Goal: Transaction & Acquisition: Book appointment/travel/reservation

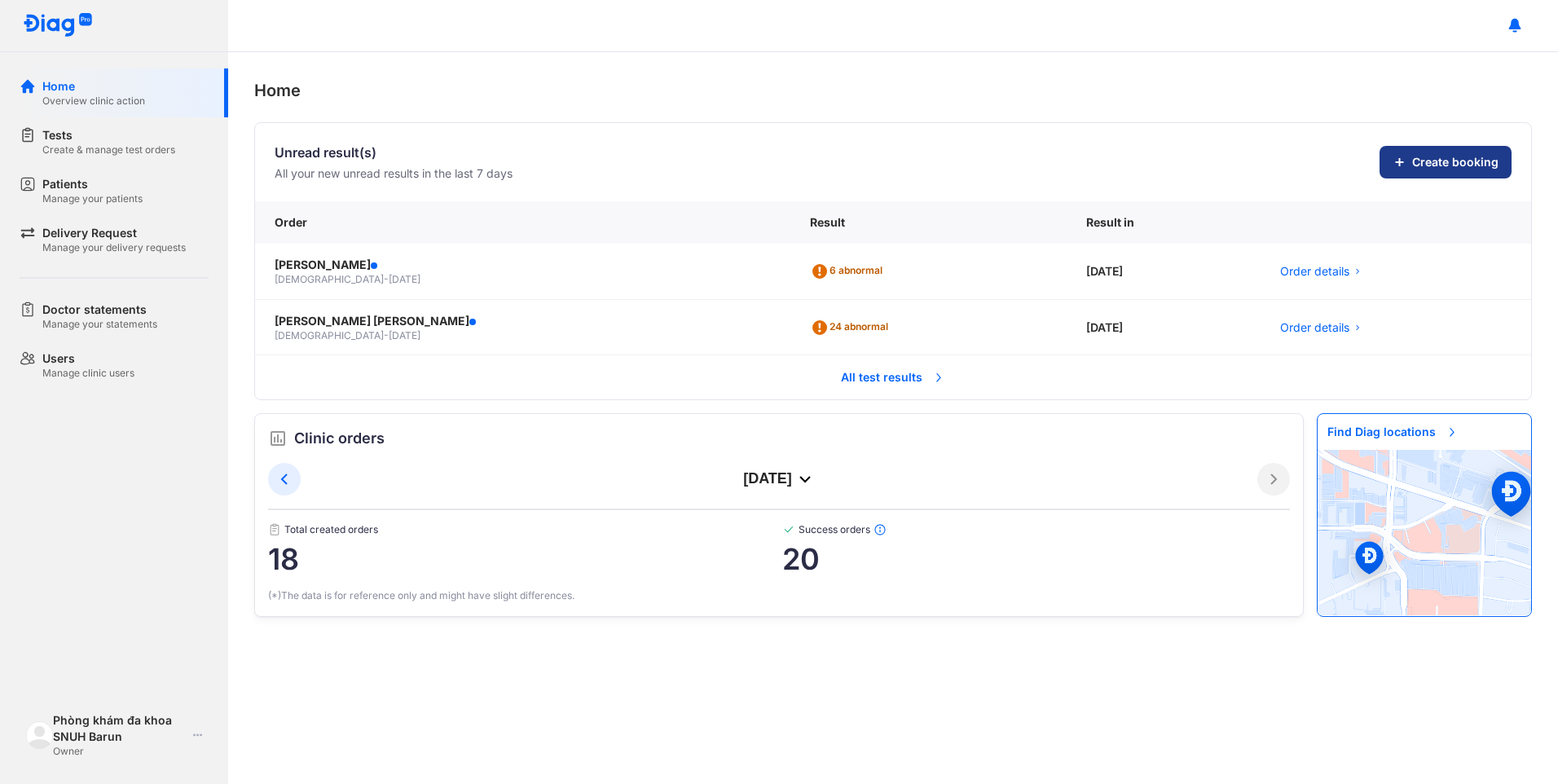
click at [1461, 160] on span "Create booking" at bounding box center [1456, 162] width 86 height 16
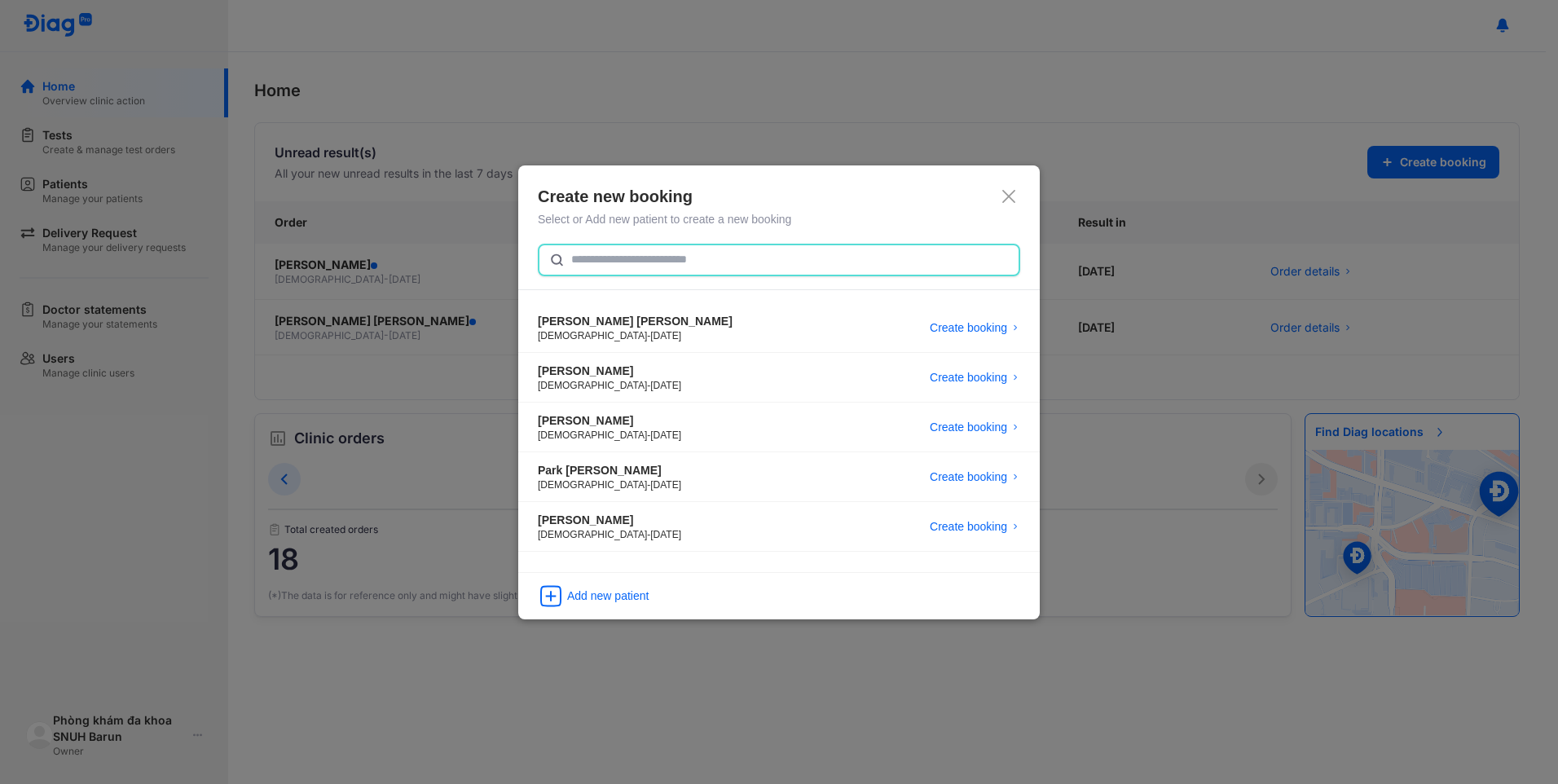
click at [592, 257] on input "text" at bounding box center [790, 259] width 438 height 29
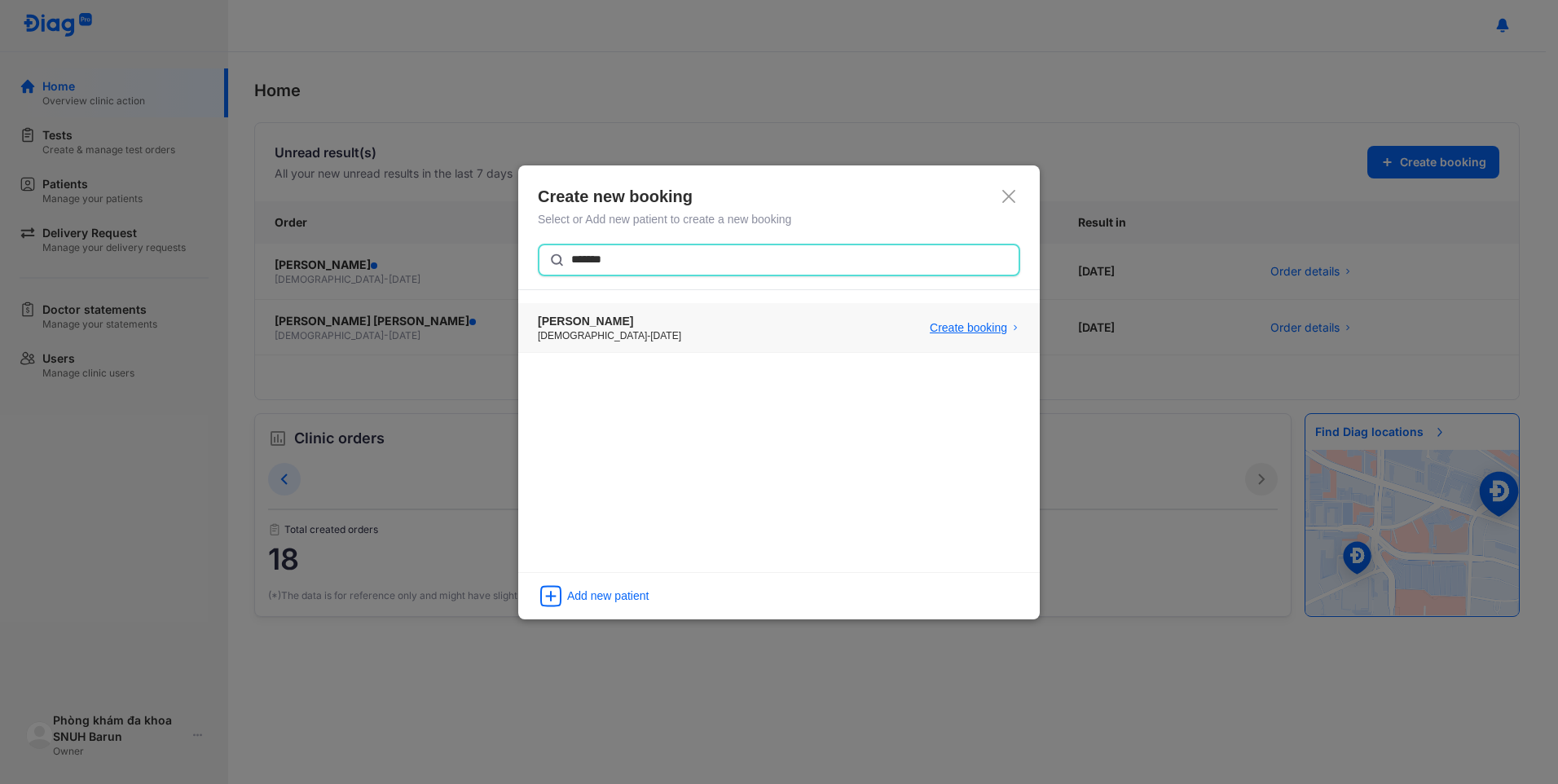
type input "*******"
click at [972, 325] on span "Create booking" at bounding box center [969, 327] width 78 height 16
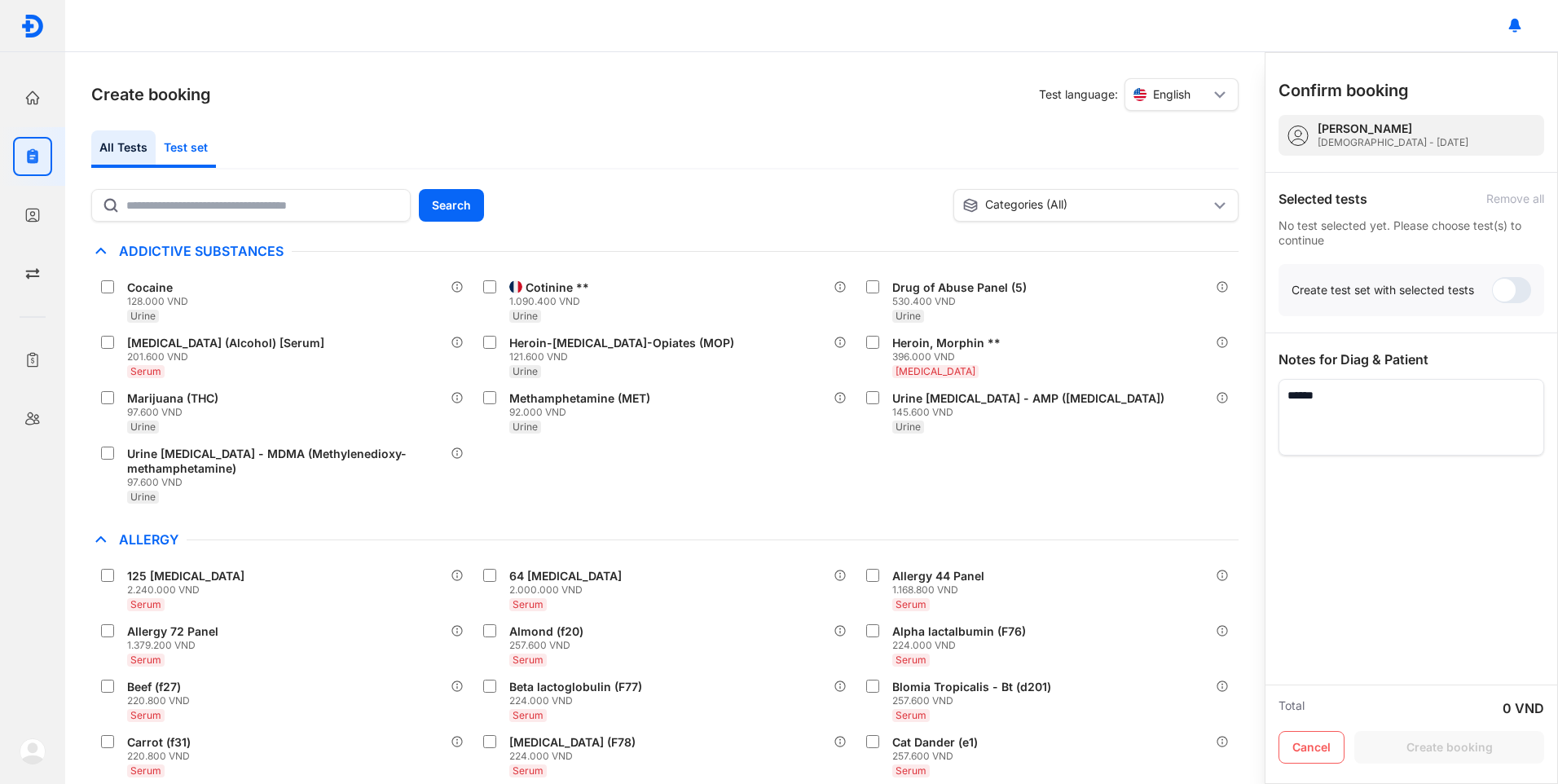
click at [191, 149] on div "Test set" at bounding box center [185, 149] width 60 height 37
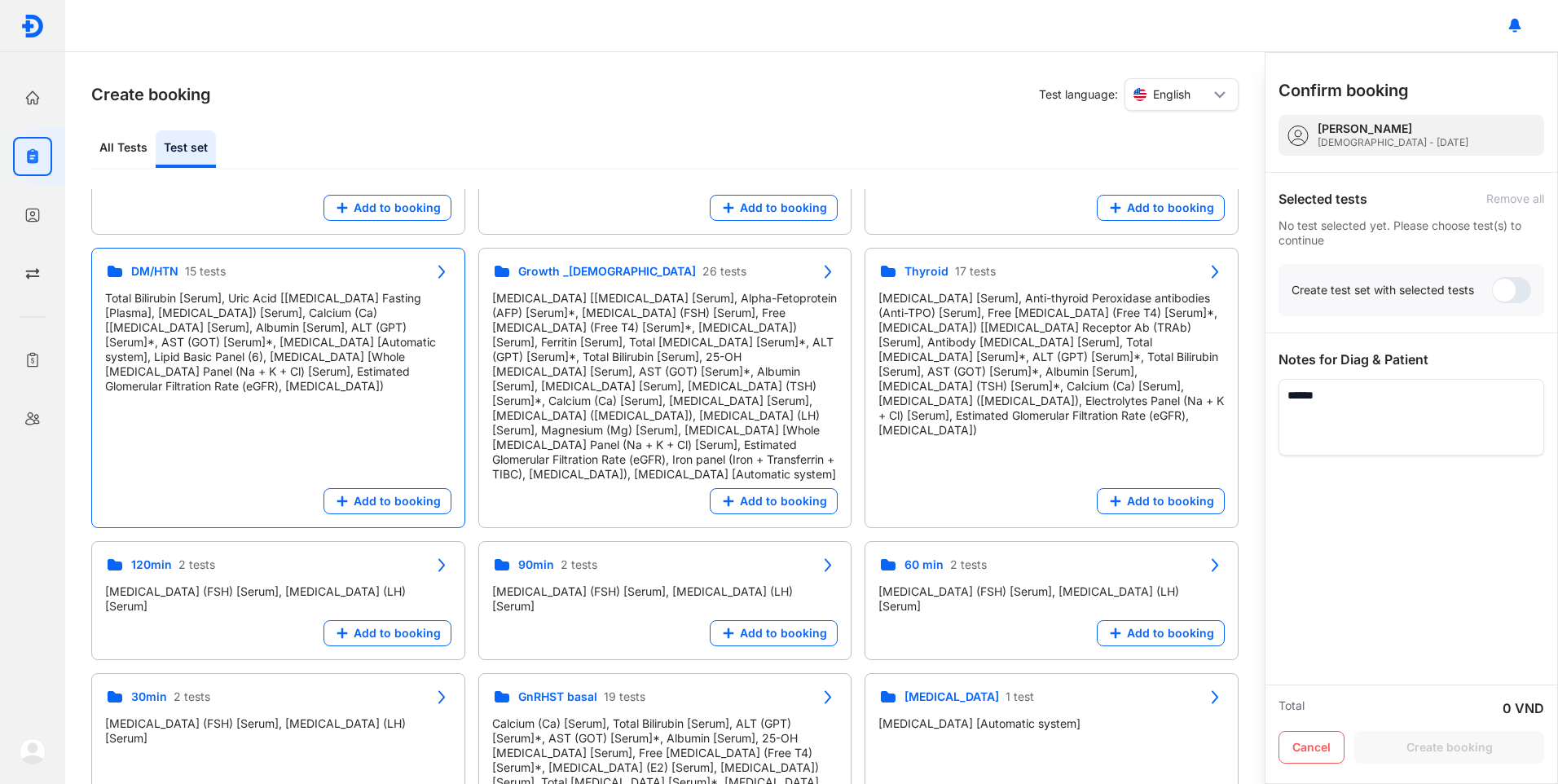
scroll to position [815, 0]
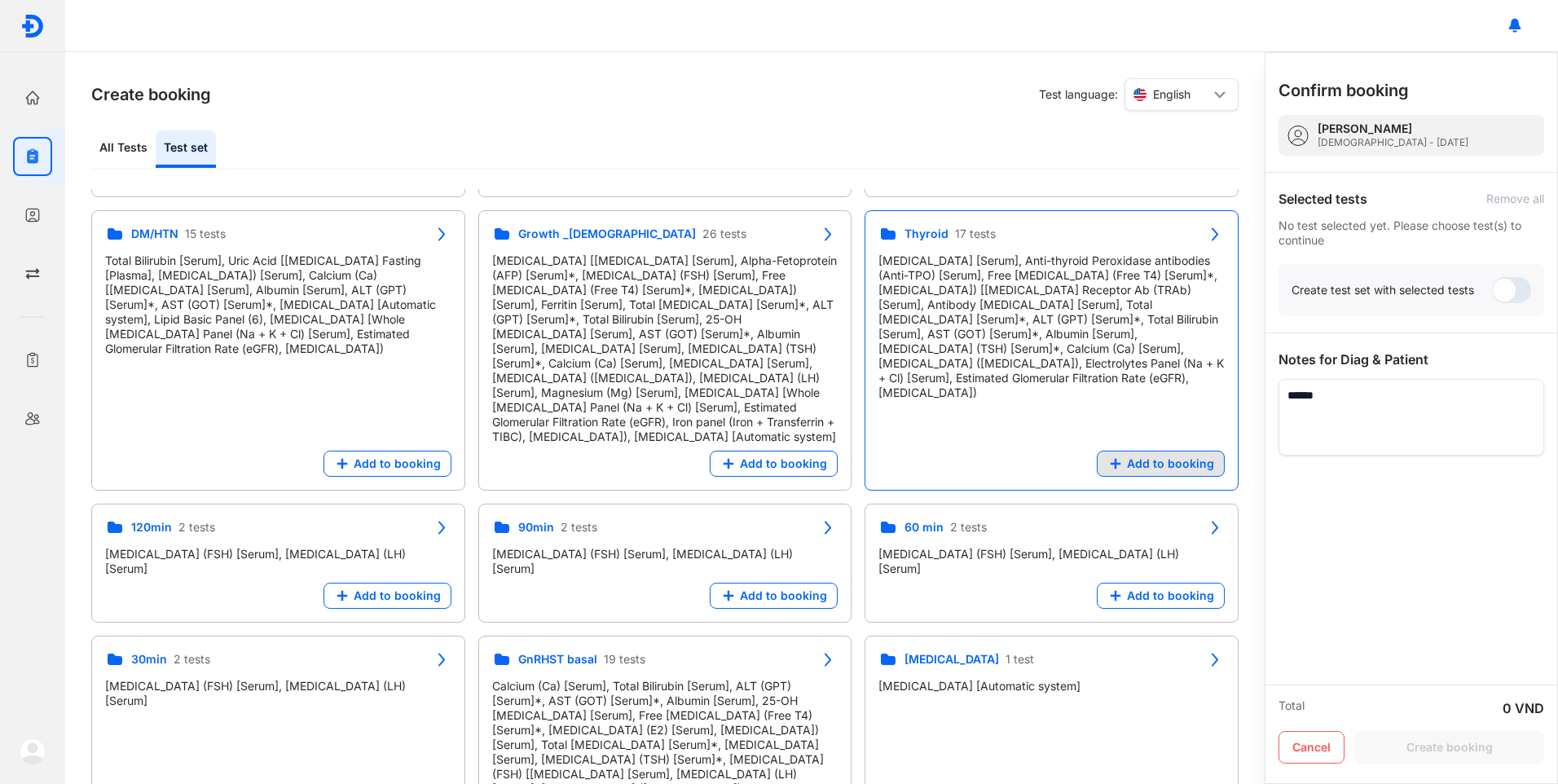
click at [1142, 456] on span "Add to booking" at bounding box center [1170, 463] width 87 height 15
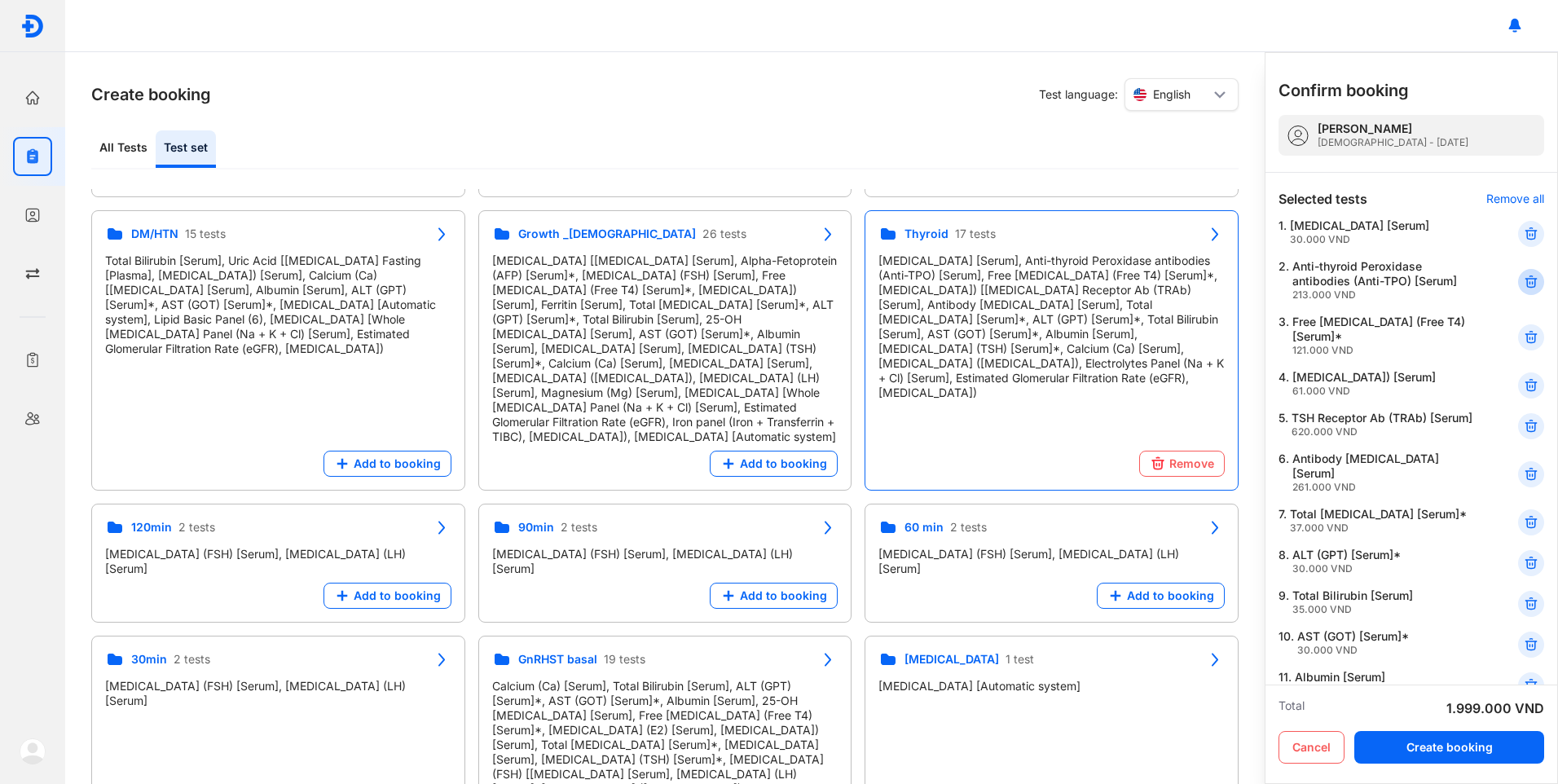
click at [1524, 283] on icon at bounding box center [1531, 281] width 16 height 16
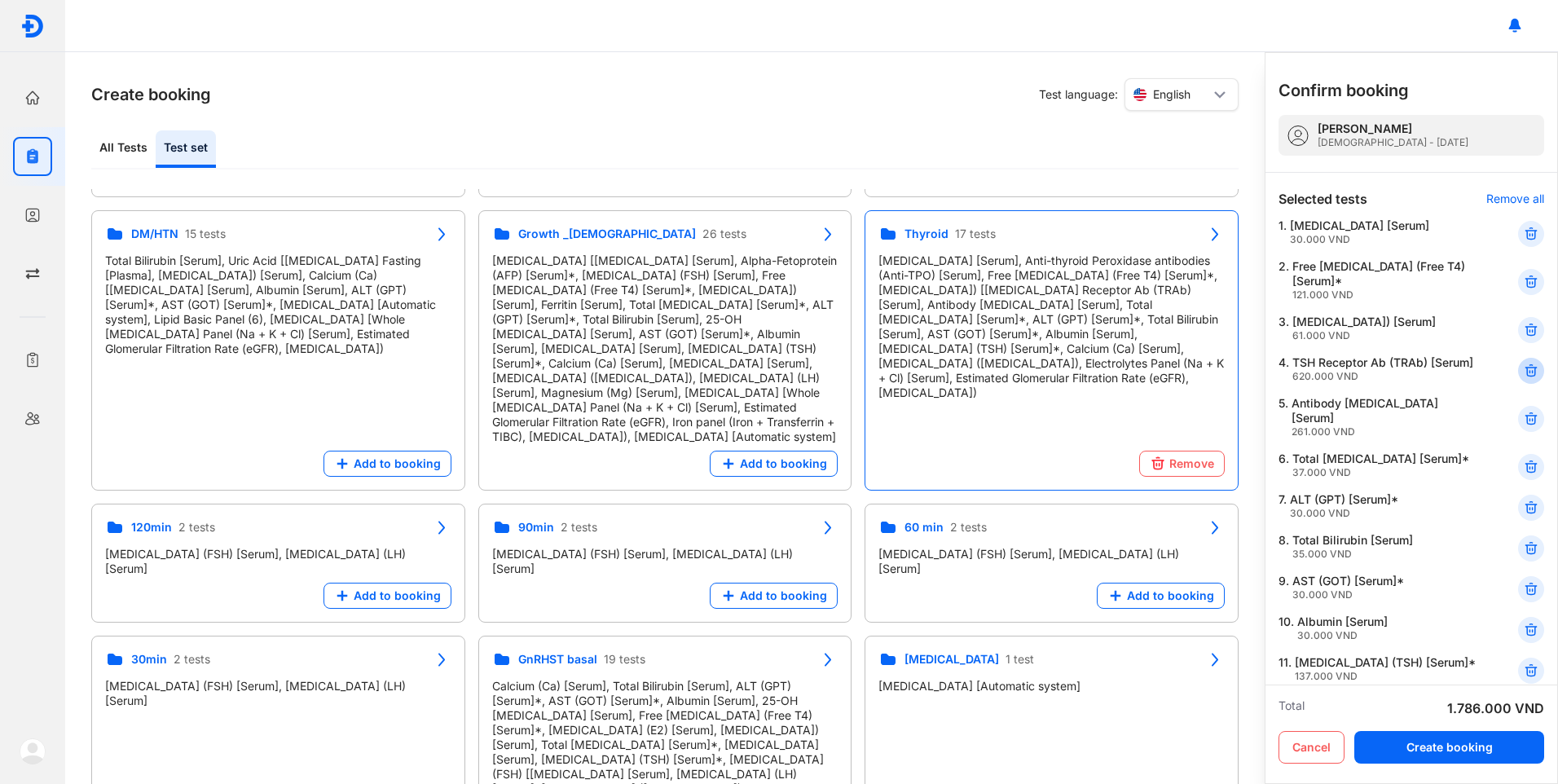
click at [1523, 373] on icon at bounding box center [1531, 370] width 16 height 16
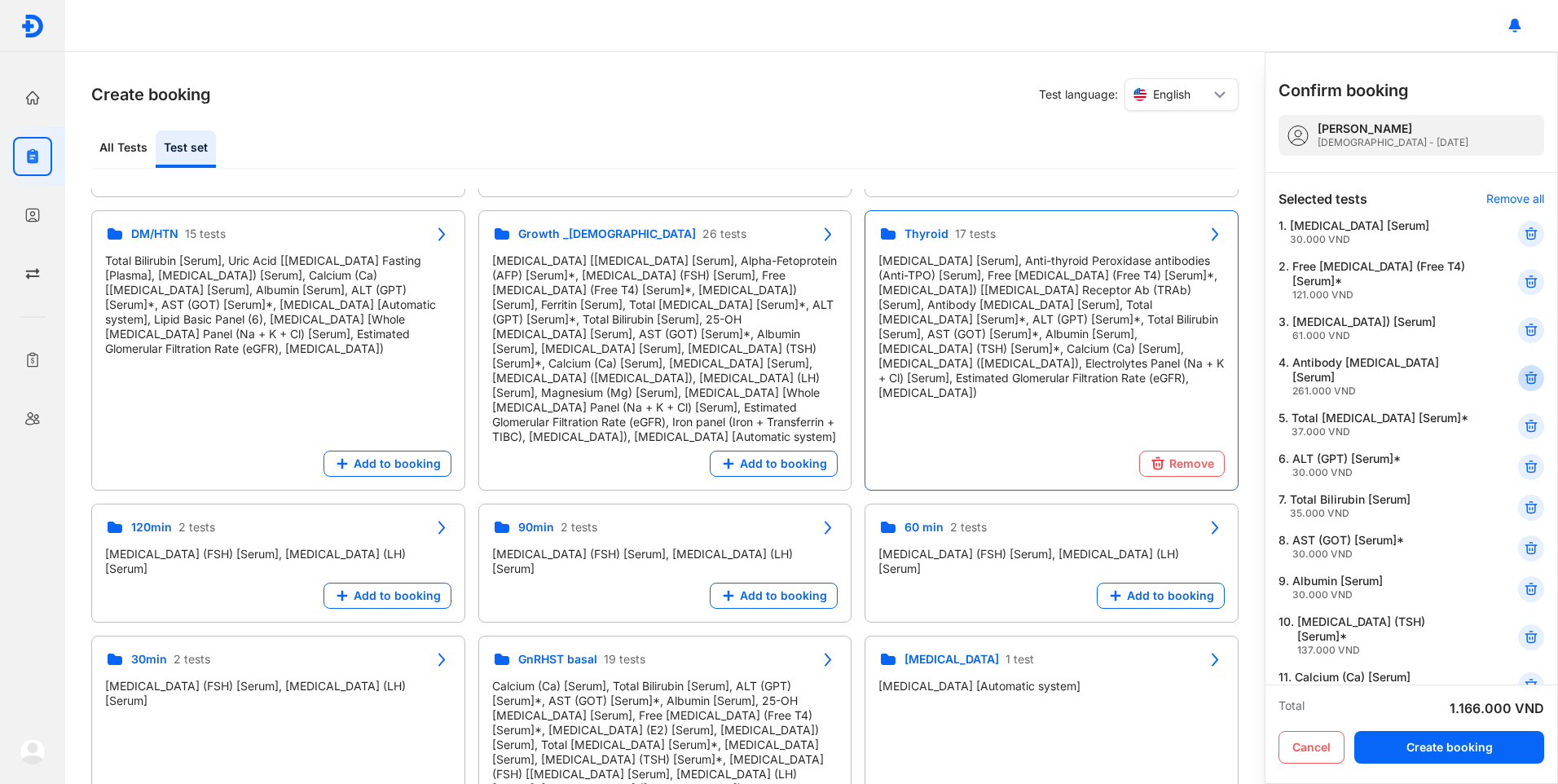
click at [1523, 374] on icon at bounding box center [1531, 377] width 16 height 16
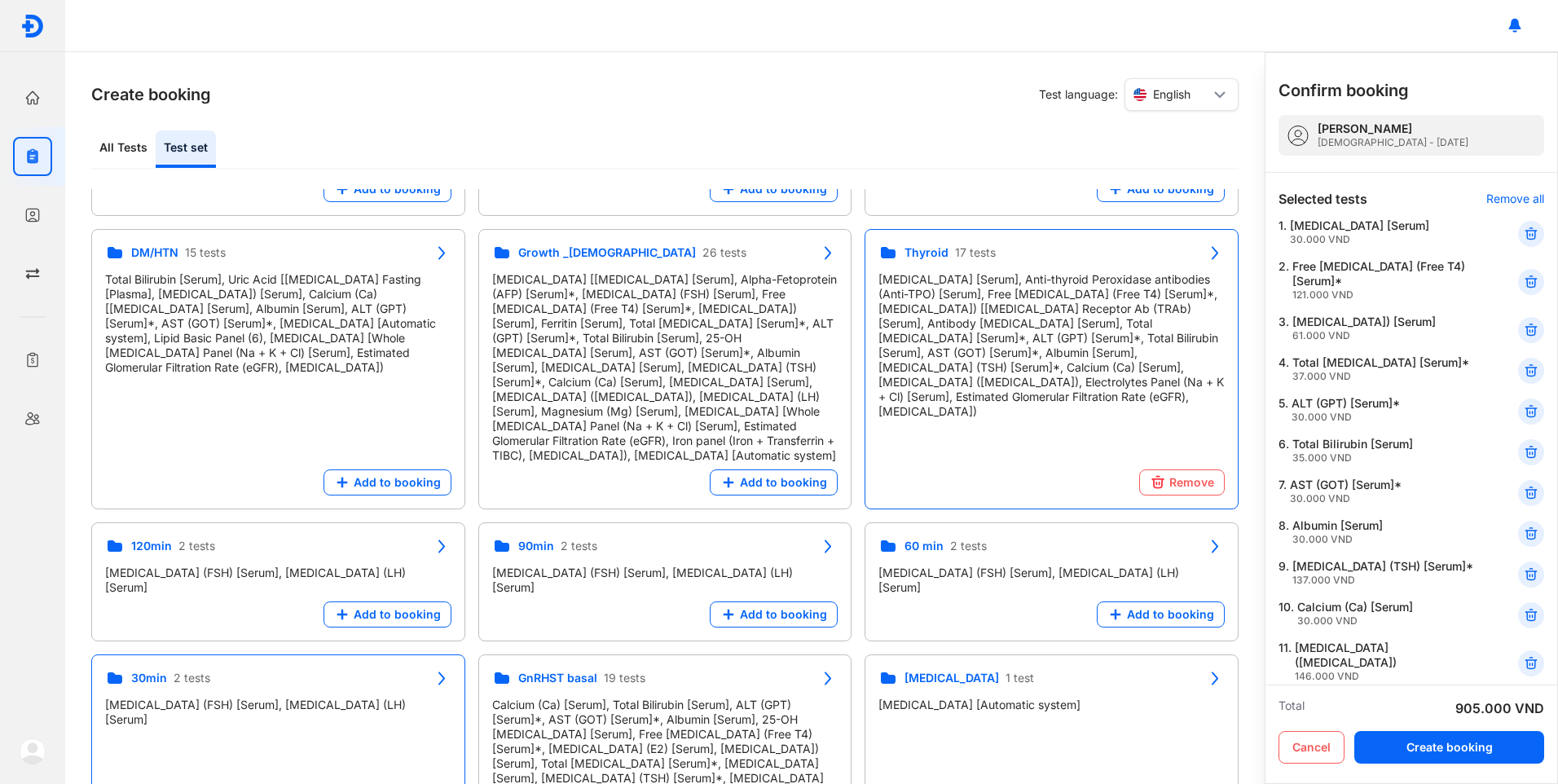
scroll to position [773, 0]
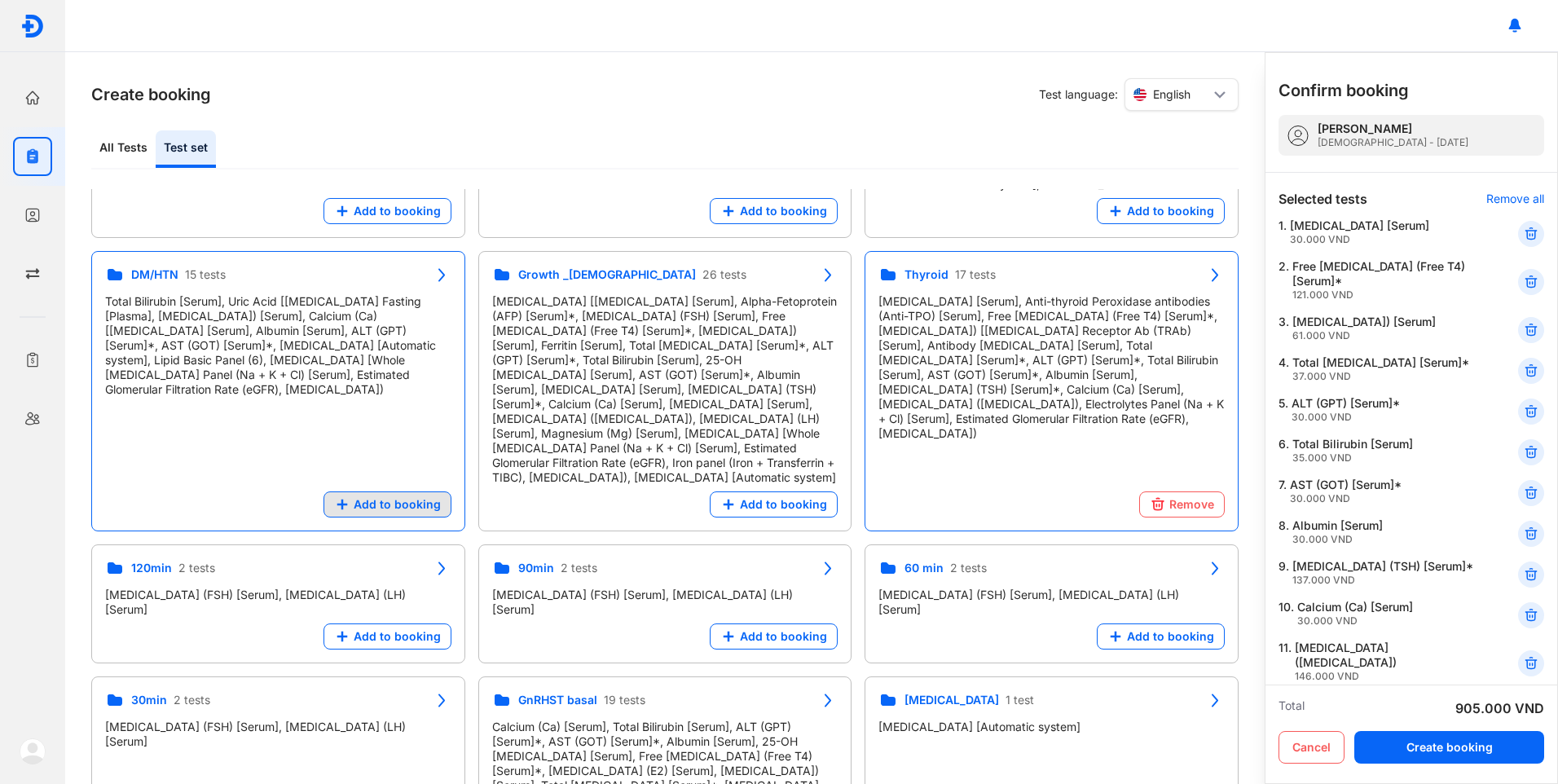
click at [428, 497] on span "Add to booking" at bounding box center [397, 504] width 87 height 15
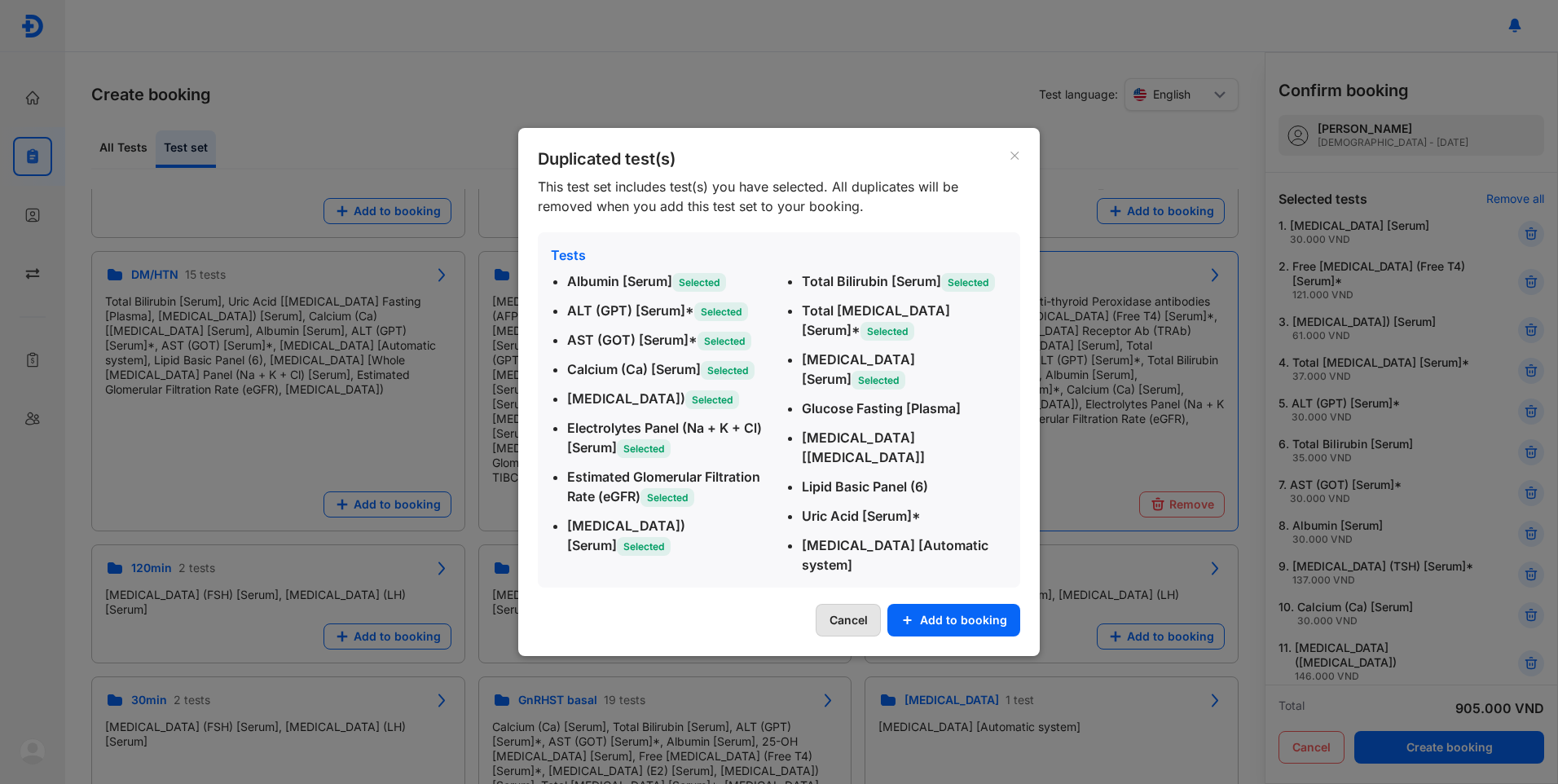
click at [864, 621] on button "Cancel" at bounding box center [849, 619] width 65 height 33
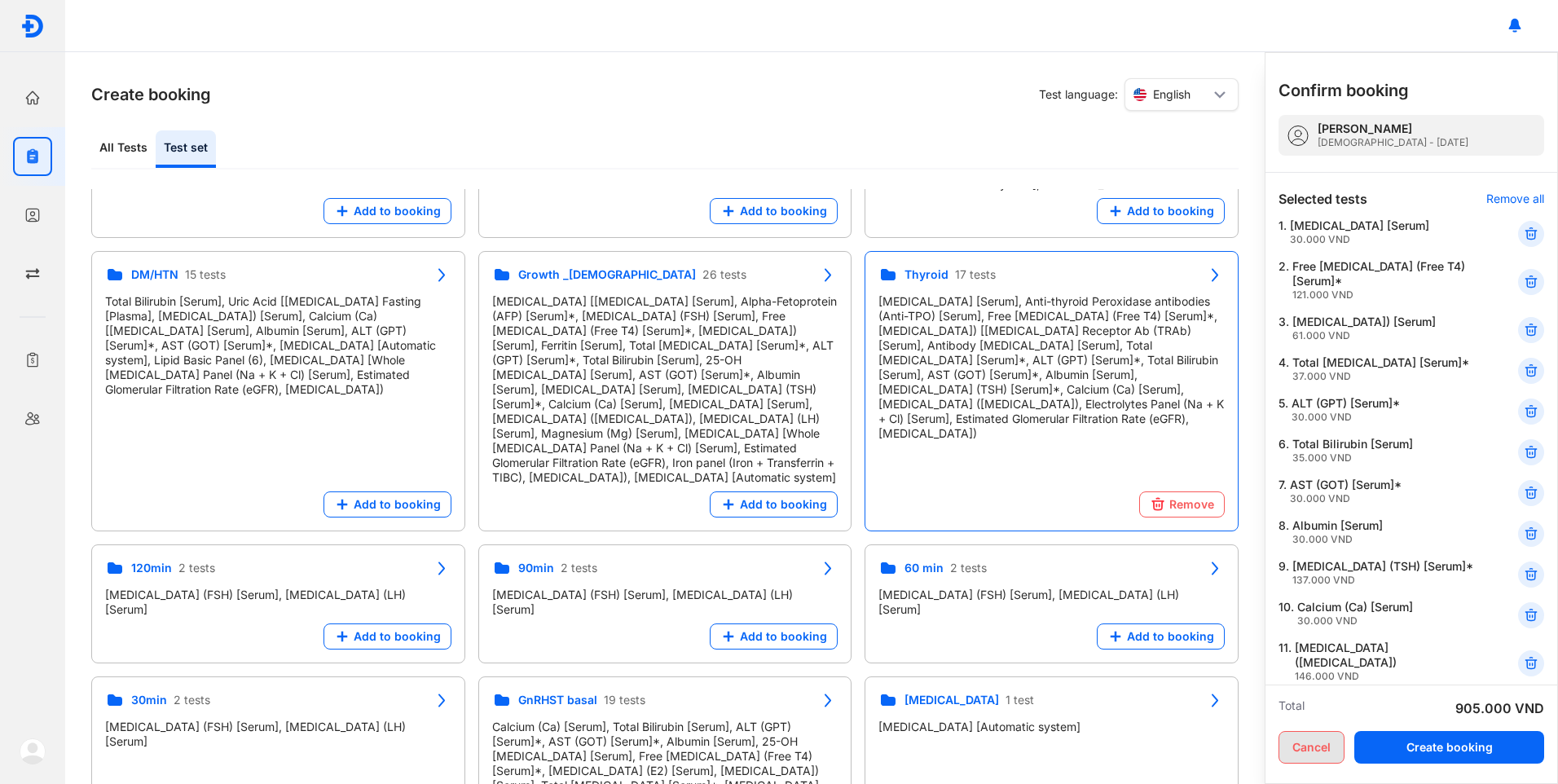
click at [1309, 742] on button "Cancel" at bounding box center [1311, 747] width 66 height 33
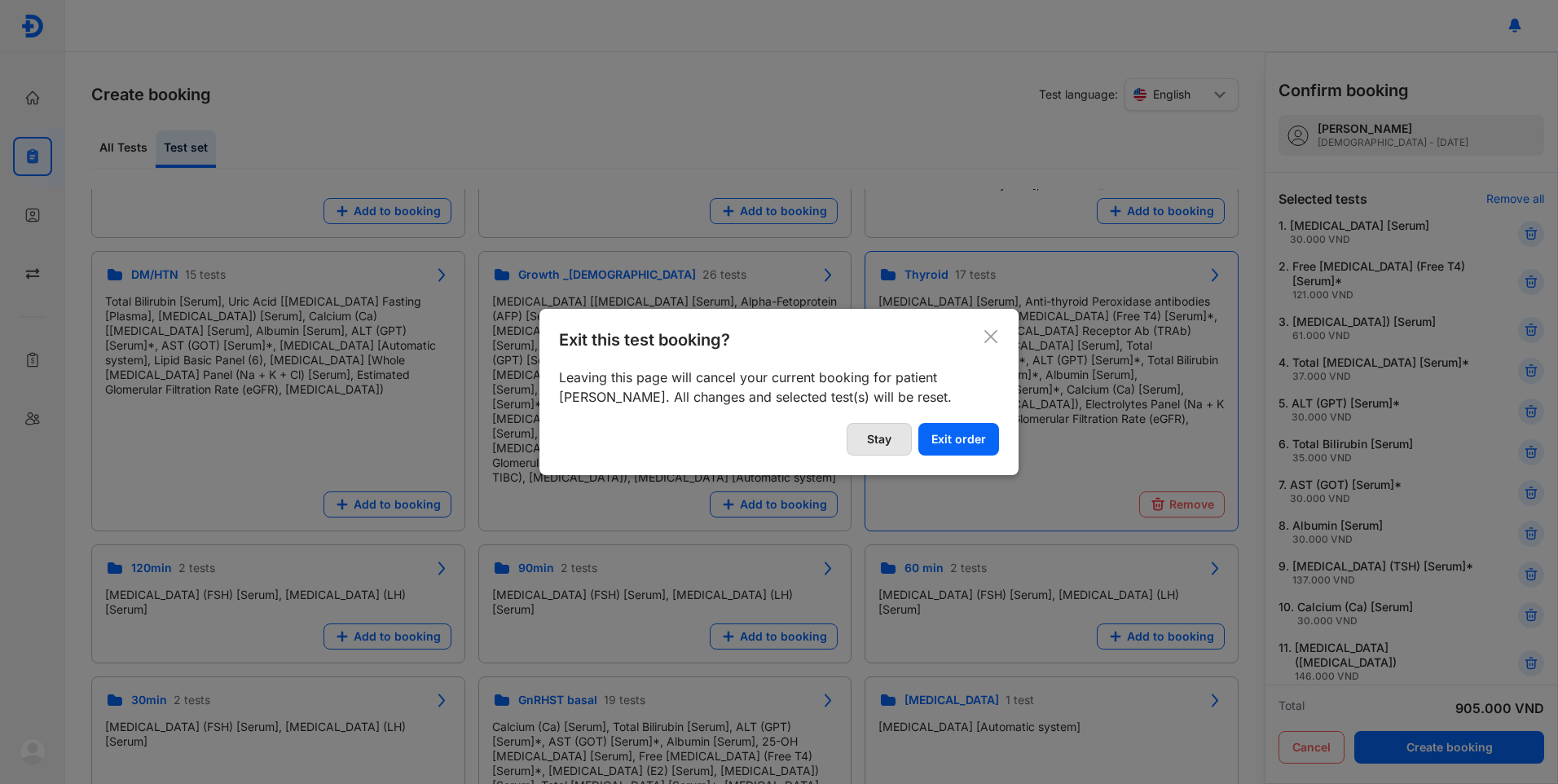
click at [903, 436] on button "Stay" at bounding box center [880, 438] width 65 height 33
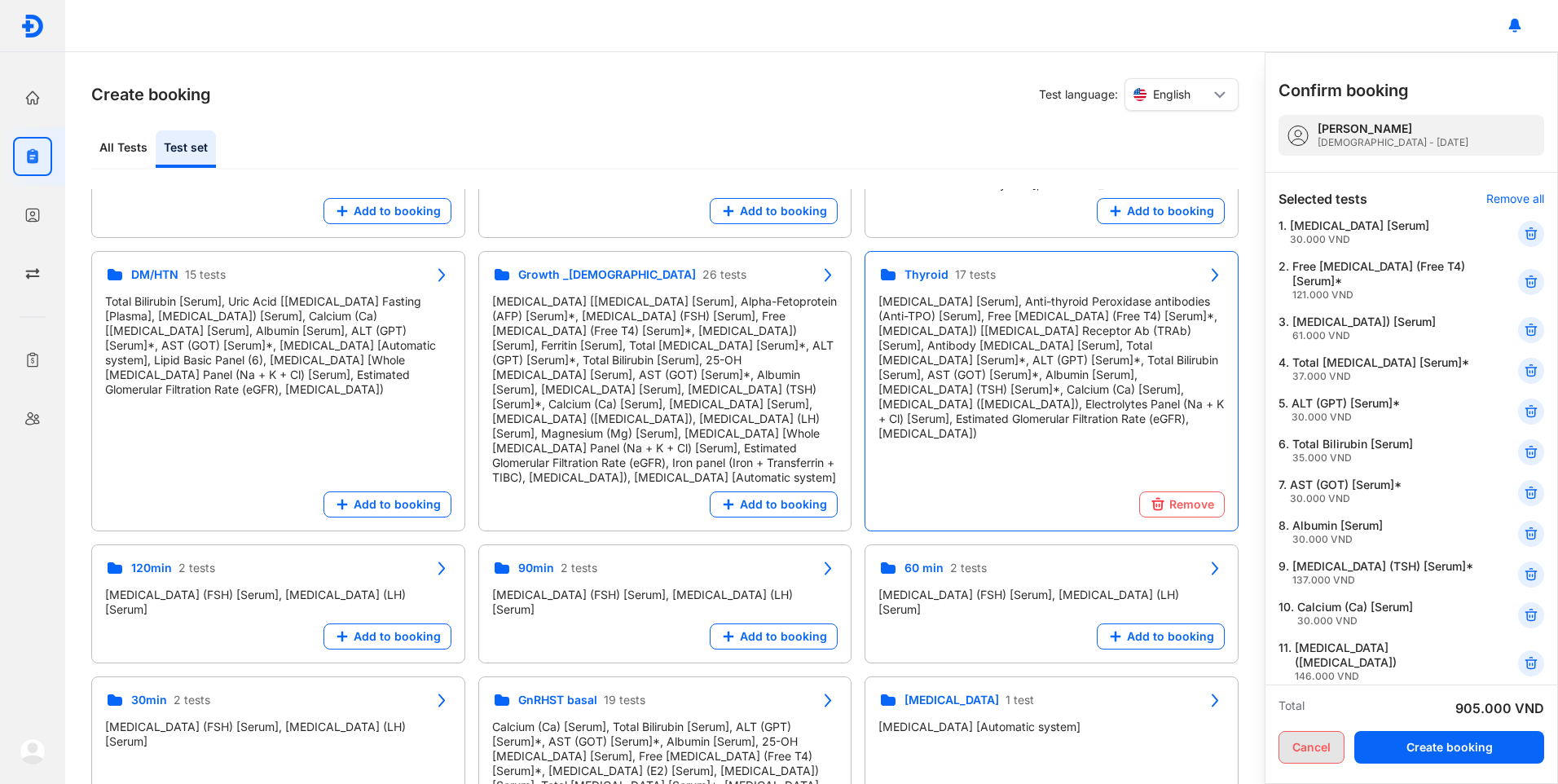
click at [1312, 745] on button "Cancel" at bounding box center [1311, 747] width 66 height 33
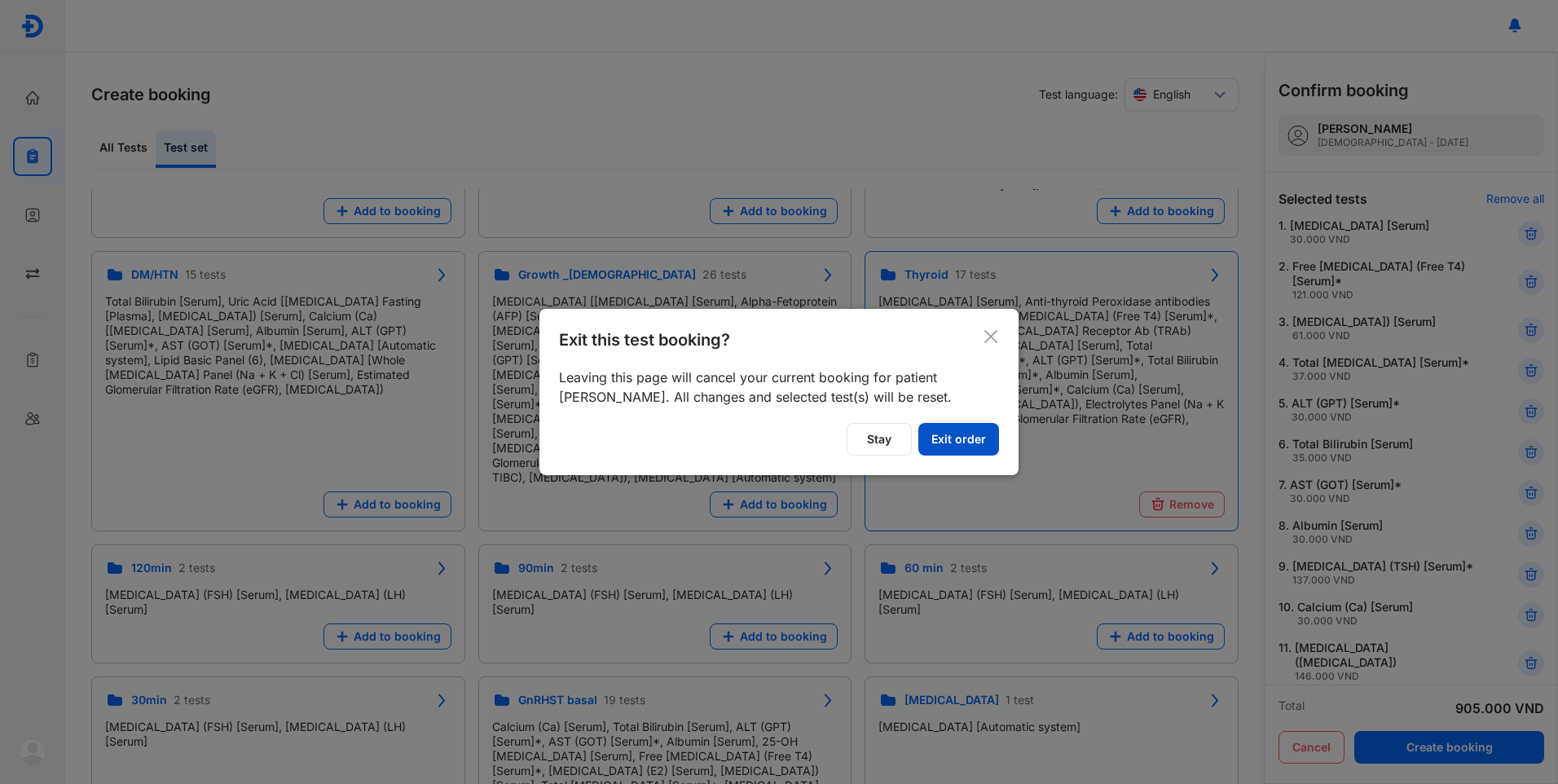
click at [968, 437] on button "Exit order" at bounding box center [958, 438] width 80 height 33
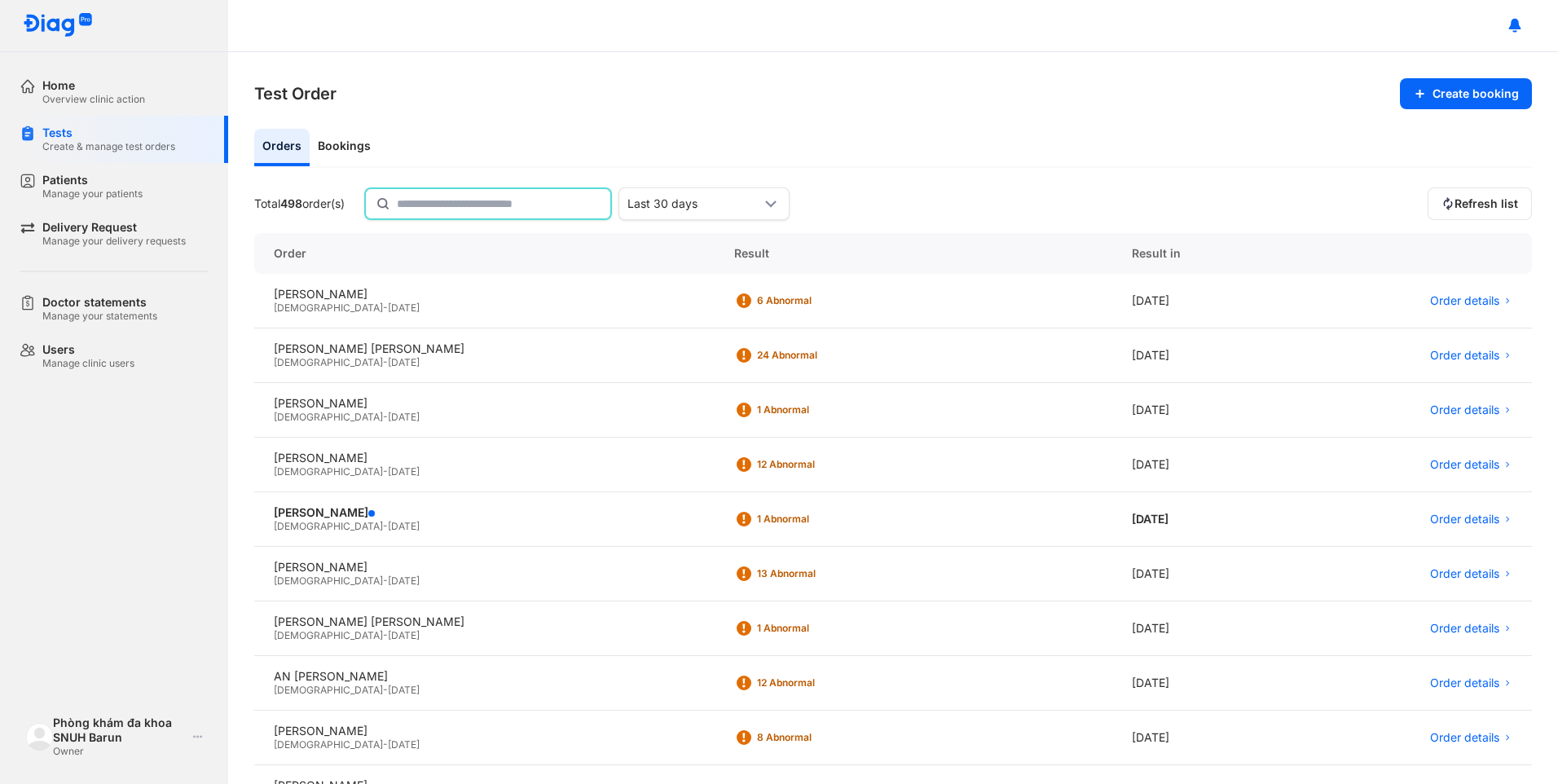
click at [421, 200] on input "text" at bounding box center [498, 203] width 204 height 29
click at [123, 144] on div "Create & manage test orders" at bounding box center [109, 146] width 133 height 13
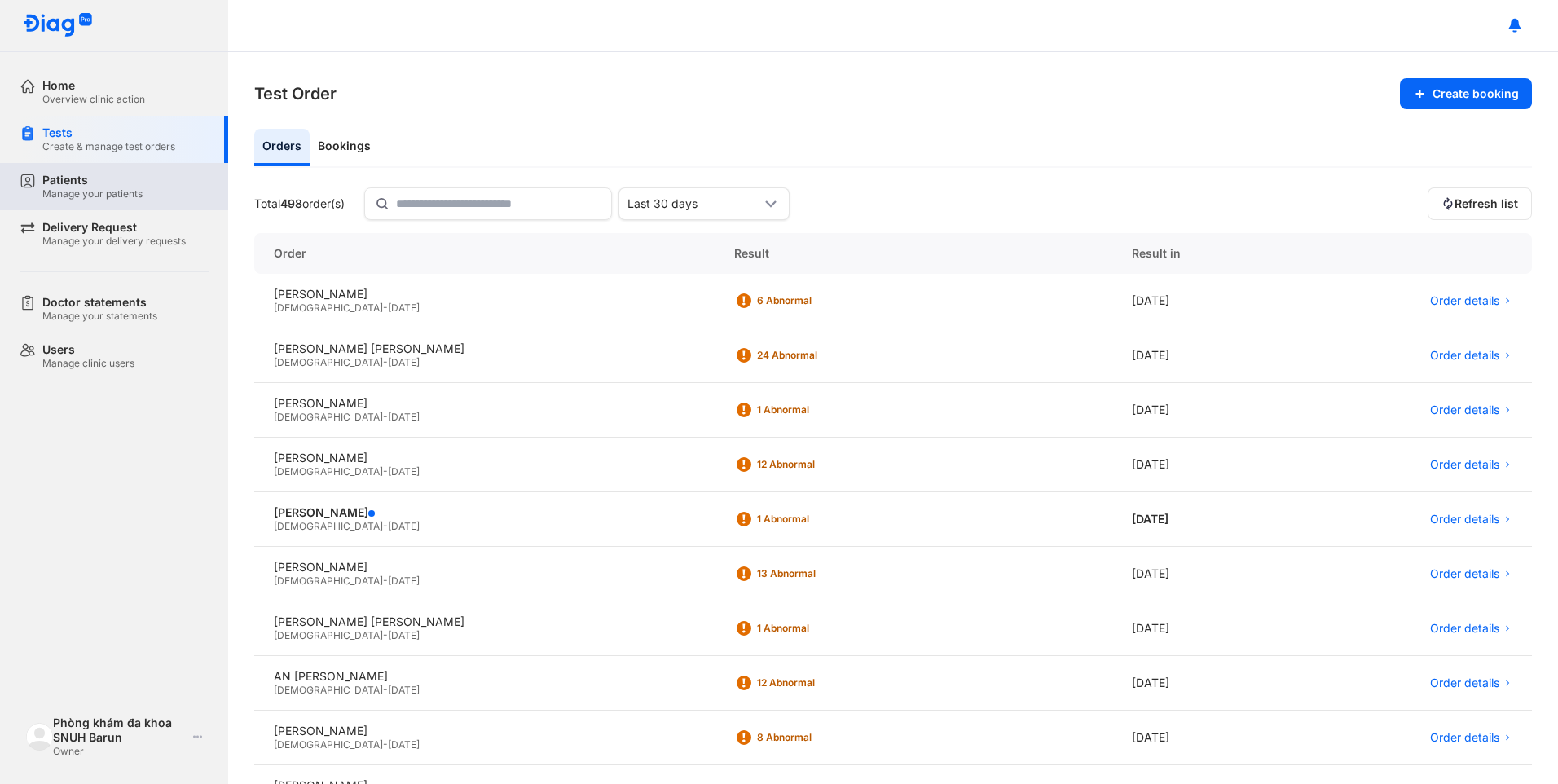
click at [80, 198] on div "Manage your patients" at bounding box center [93, 193] width 101 height 13
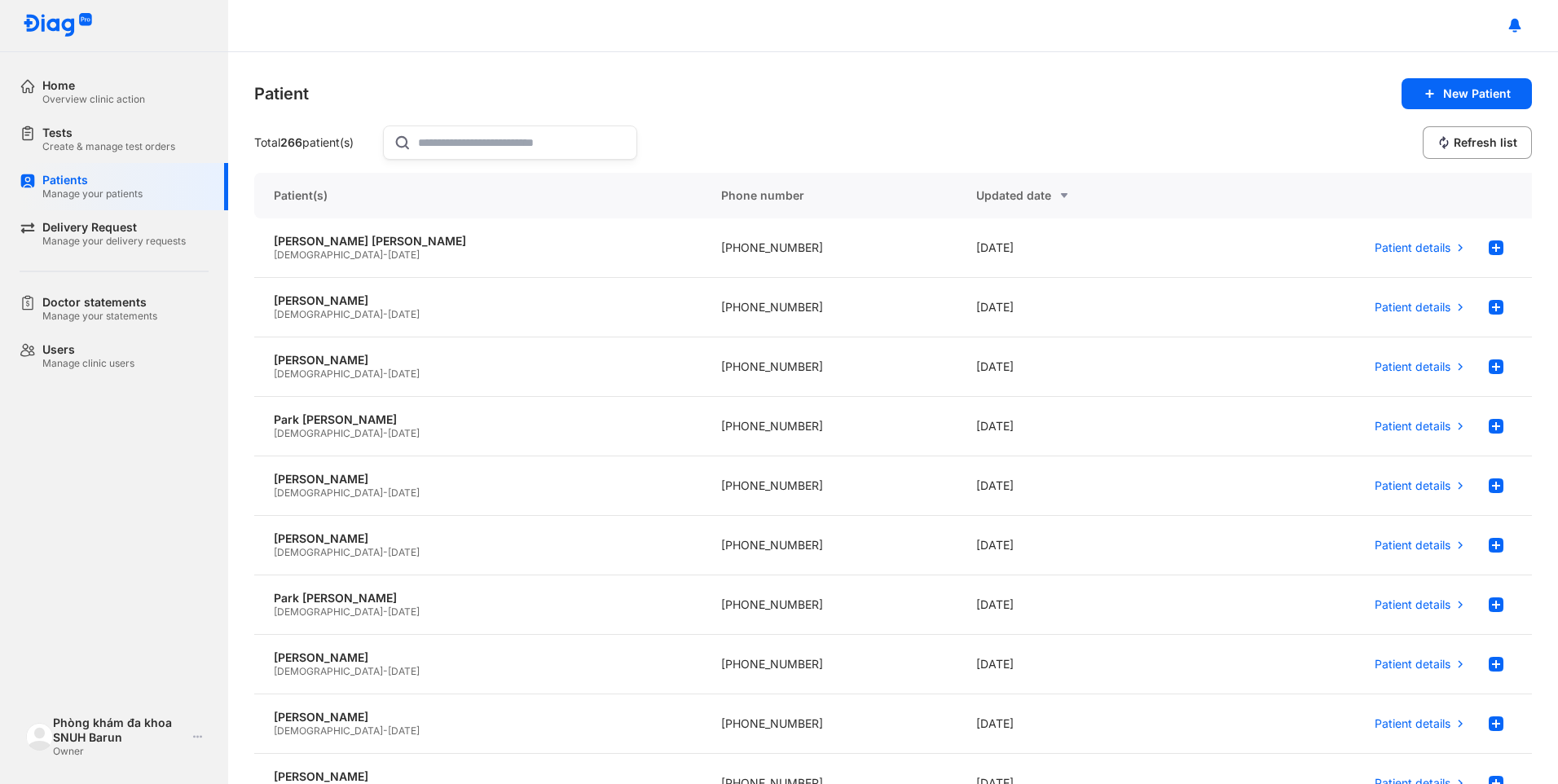
click at [470, 148] on input "text" at bounding box center [522, 142] width 208 height 33
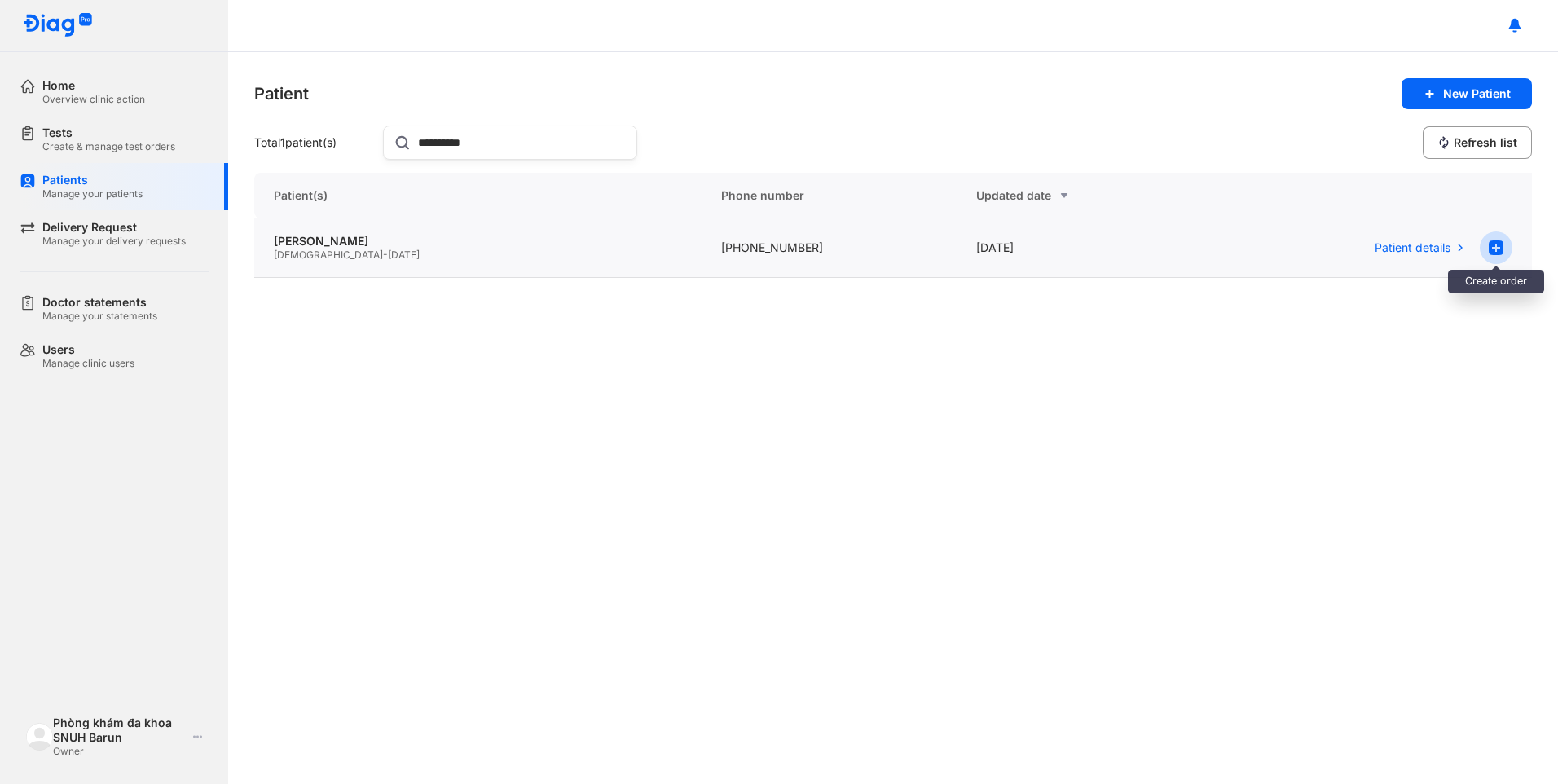
type input "**********"
click at [1494, 248] on icon at bounding box center [1496, 248] width 19 height 19
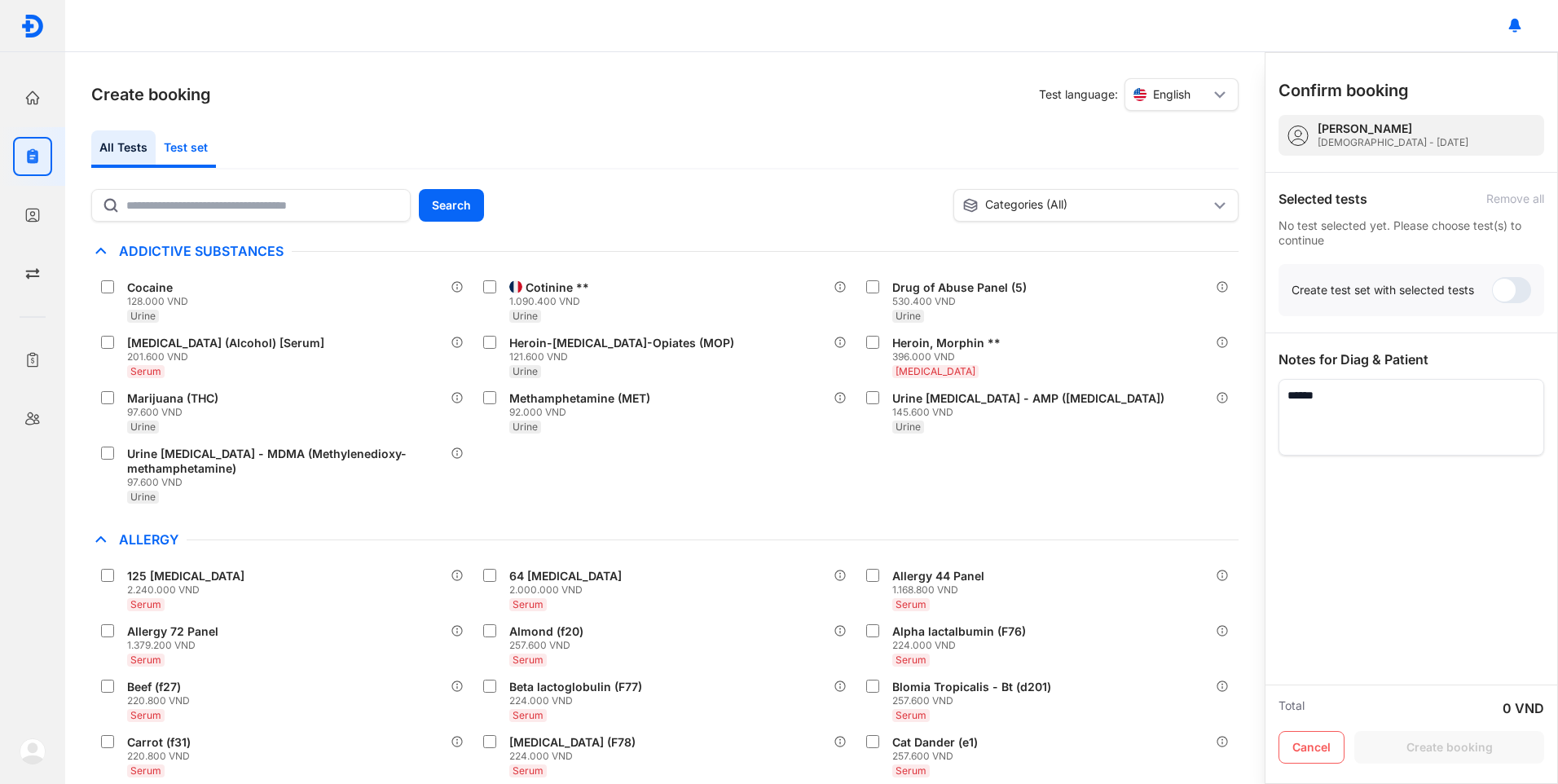
click at [201, 152] on div "Test set" at bounding box center [185, 149] width 60 height 37
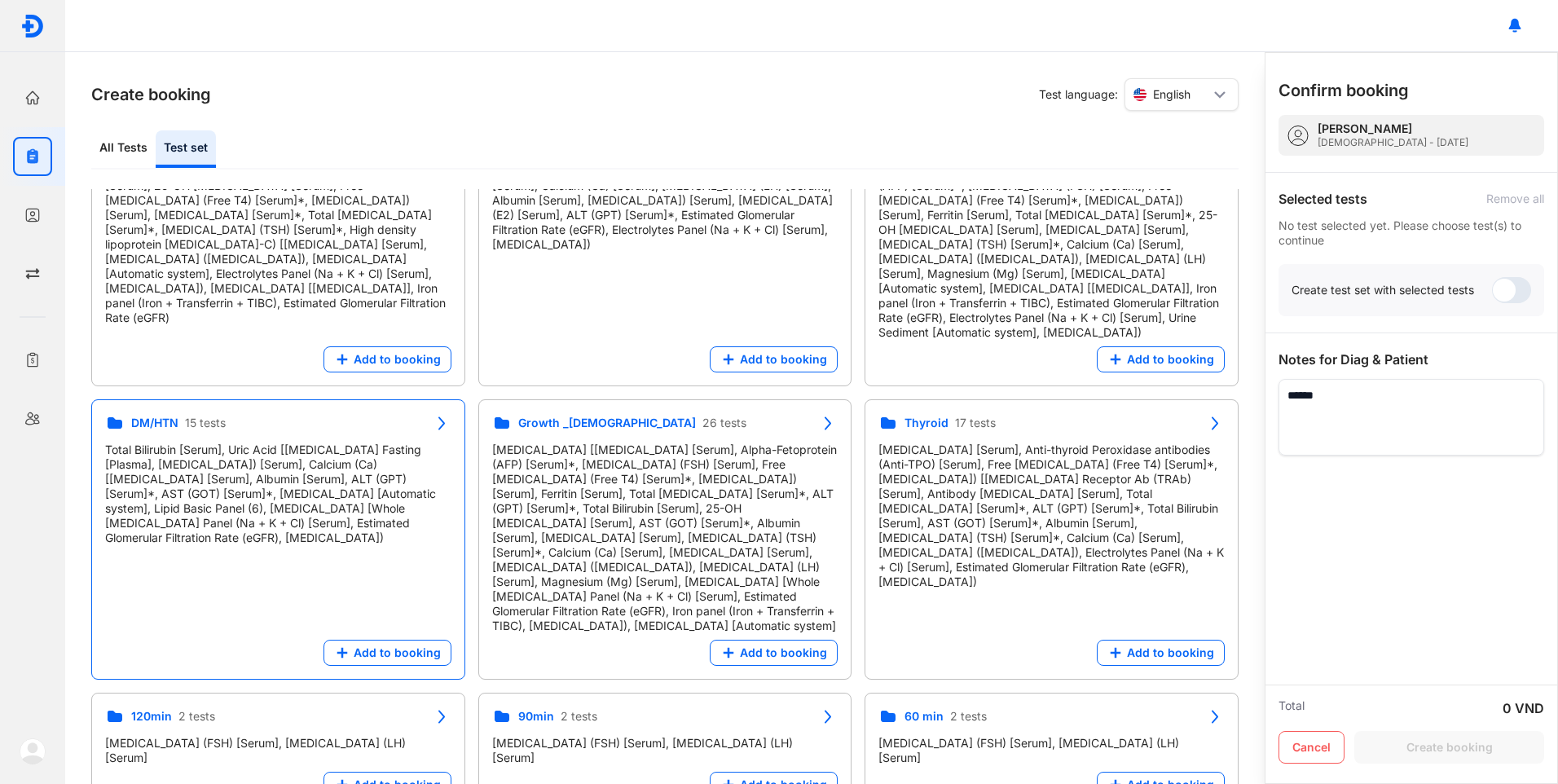
scroll to position [652, 0]
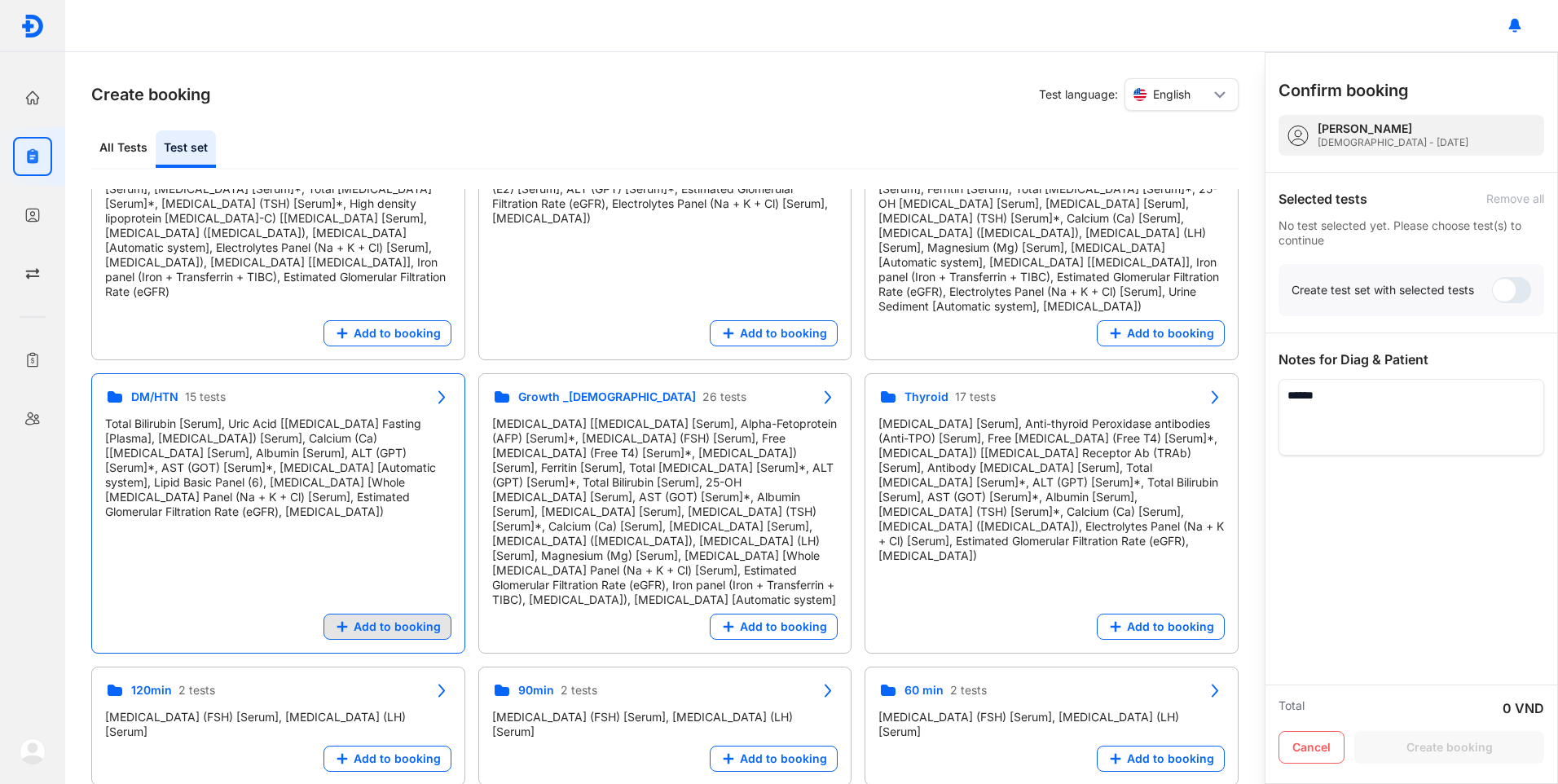
click at [381, 619] on span "Add to booking" at bounding box center [397, 626] width 87 height 15
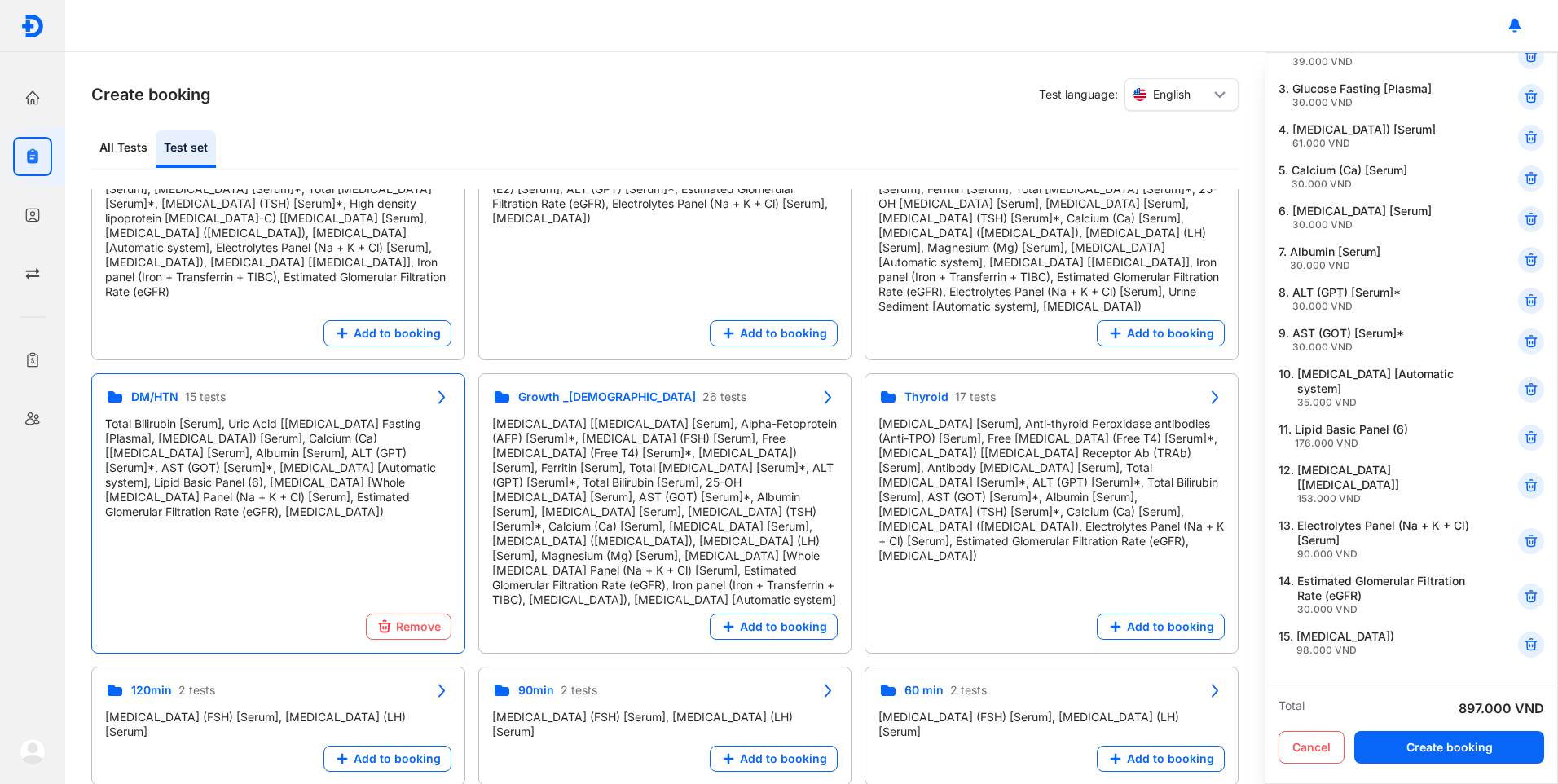
scroll to position [244, 0]
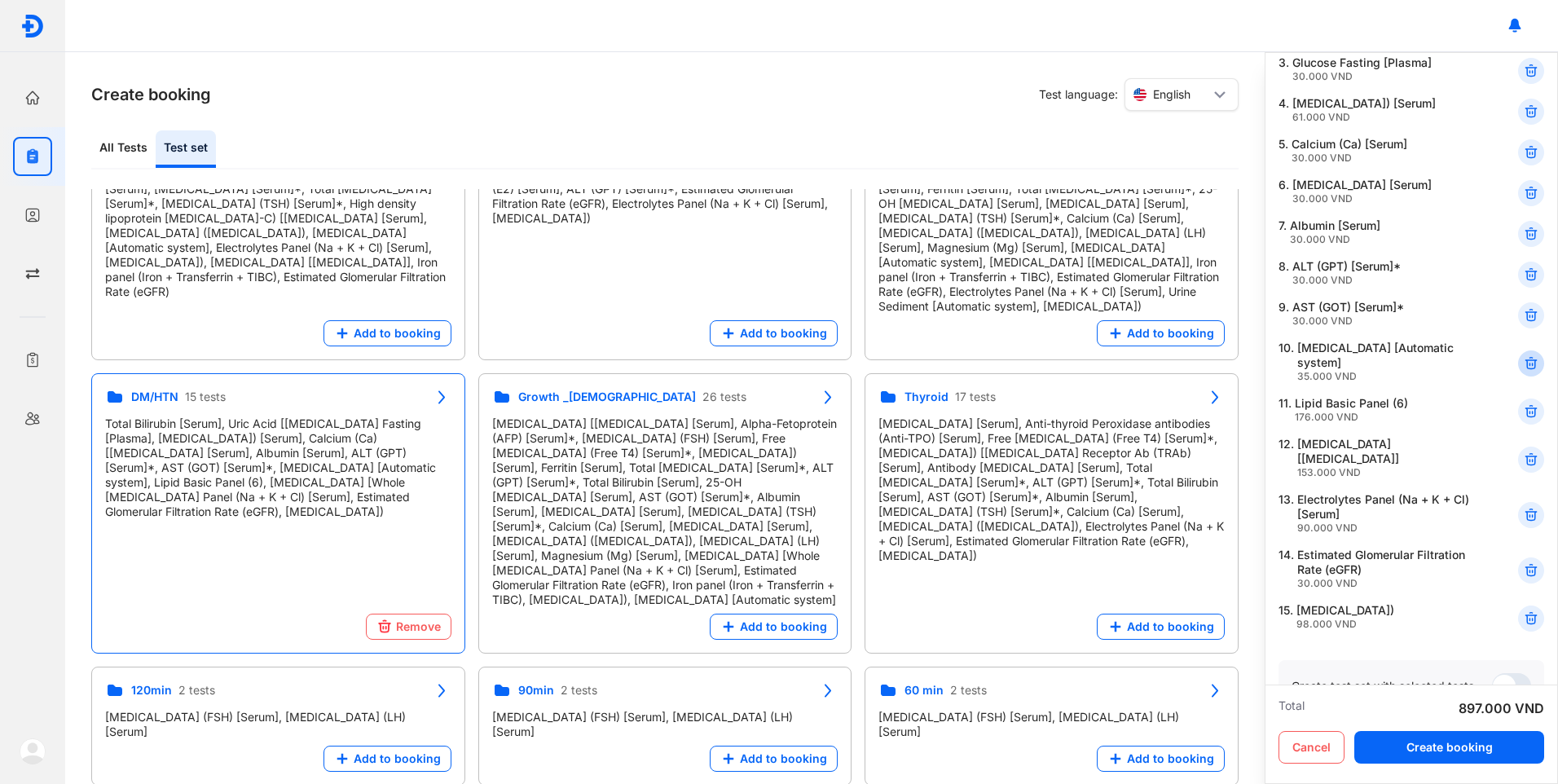
click at [1523, 361] on icon at bounding box center [1531, 363] width 16 height 16
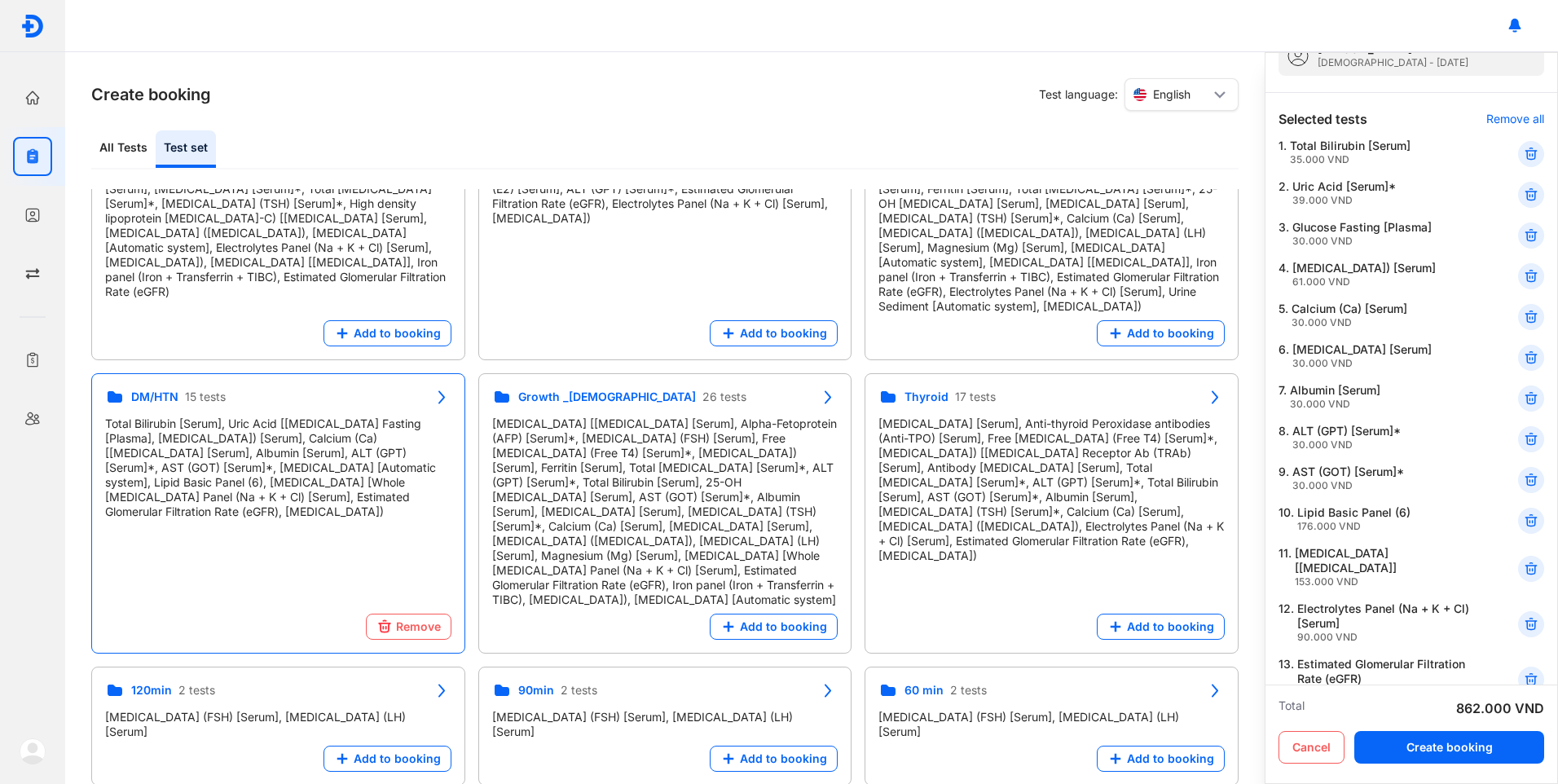
scroll to position [0, 0]
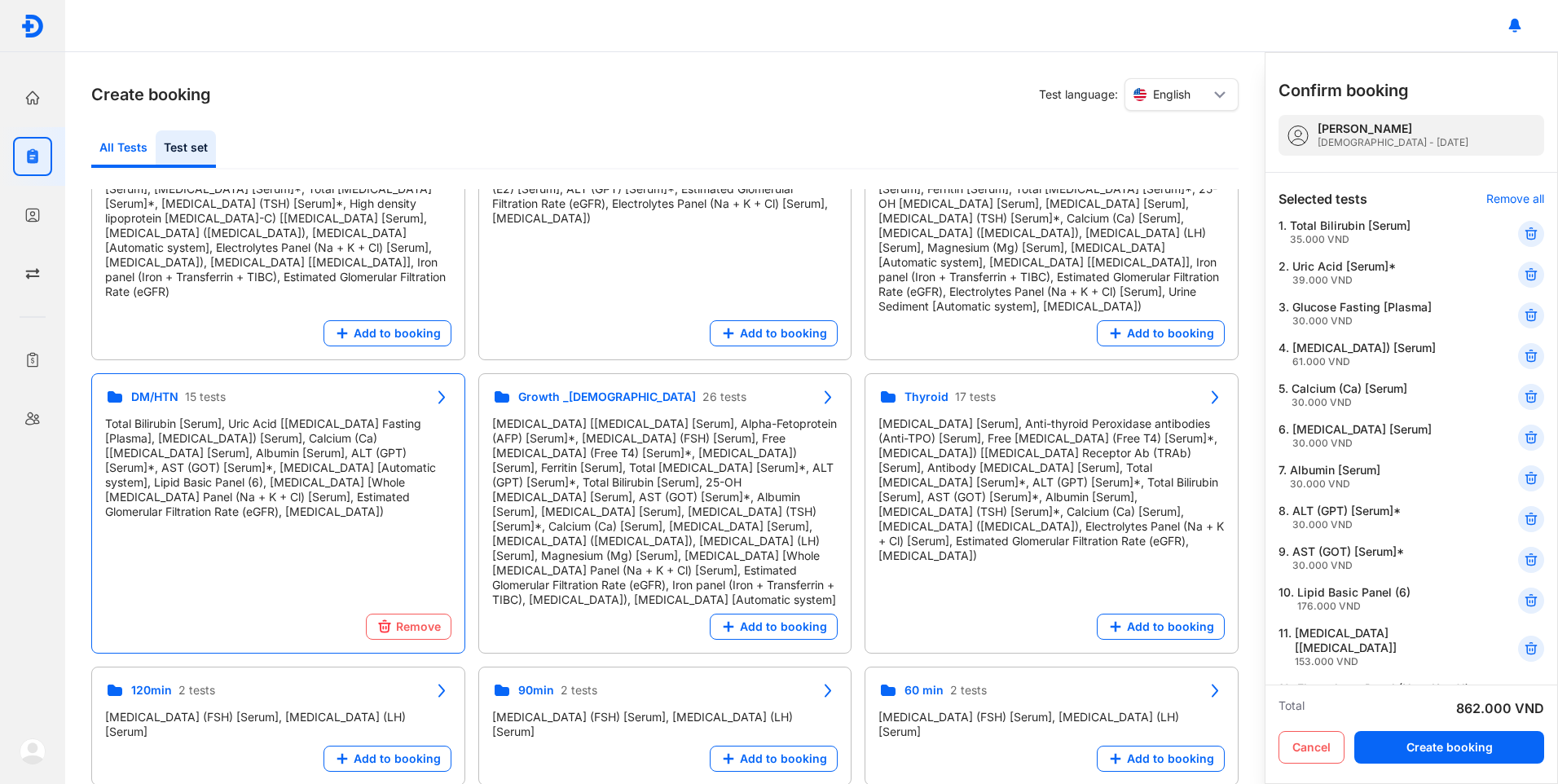
click at [155, 151] on div "All Tests" at bounding box center [185, 149] width 60 height 37
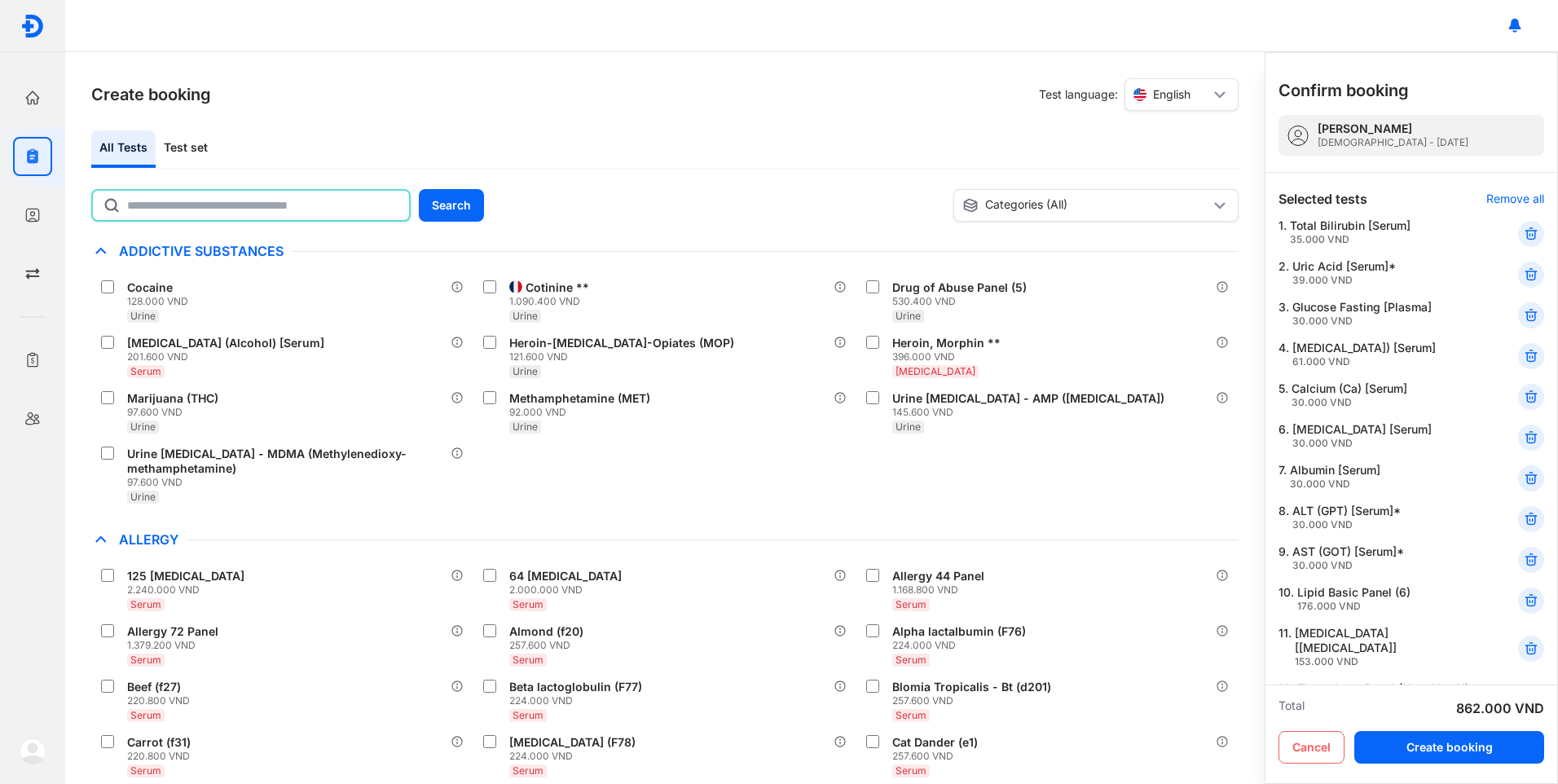
click at [164, 212] on input "text" at bounding box center [263, 205] width 273 height 29
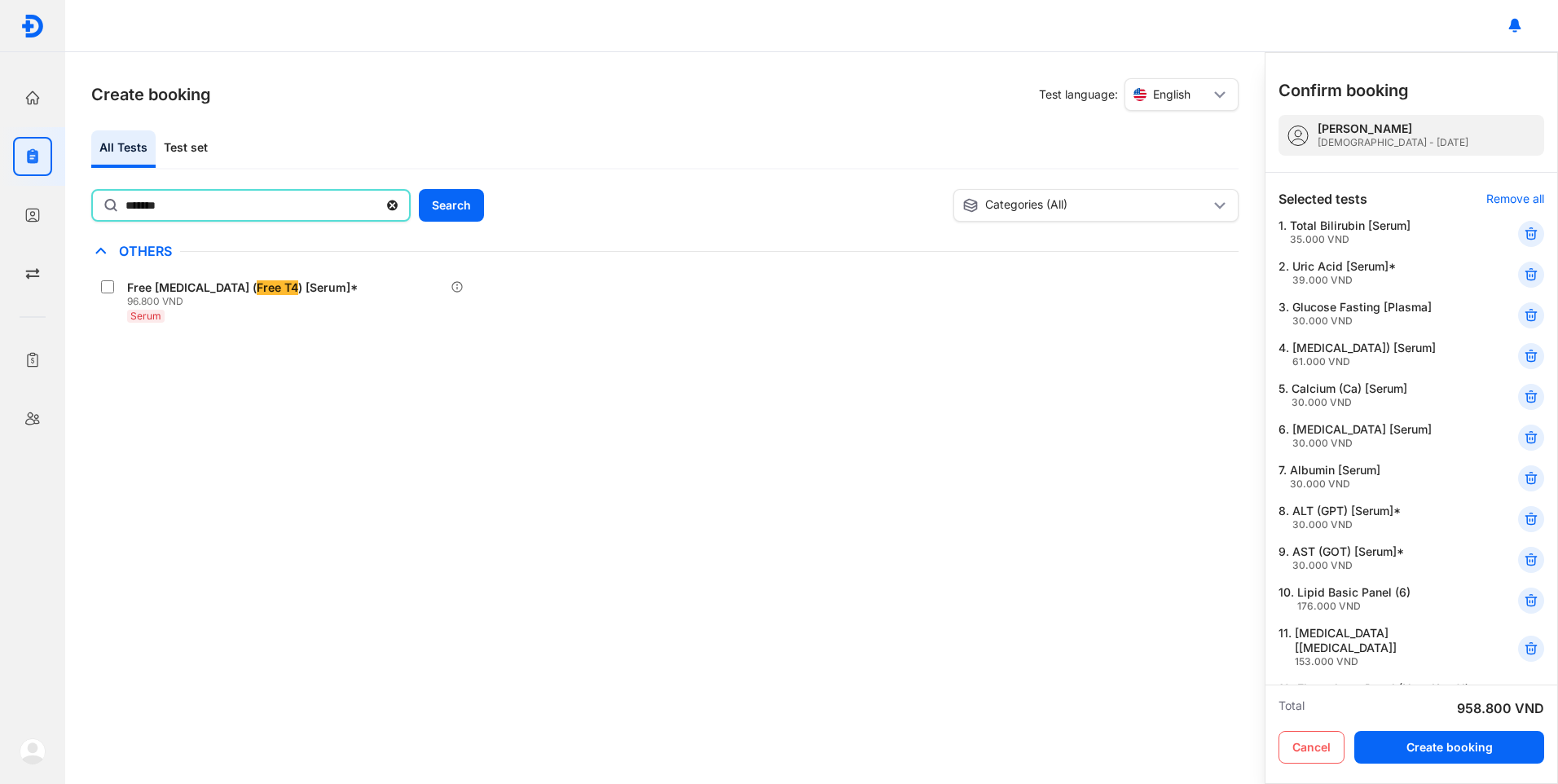
drag, startPoint x: 165, startPoint y: 208, endPoint x: 384, endPoint y: 271, distance: 227.9
click at [57, 199] on div "Home Overview clinic action Tests Create & manage test orders Patients Manage y…" at bounding box center [779, 392] width 1558 height 784
drag, startPoint x: 176, startPoint y: 208, endPoint x: 103, endPoint y: 210, distance: 73.0
click at [103, 209] on div "**" at bounding box center [251, 205] width 319 height 33
click at [125, 209] on input "**" at bounding box center [251, 205] width 252 height 29
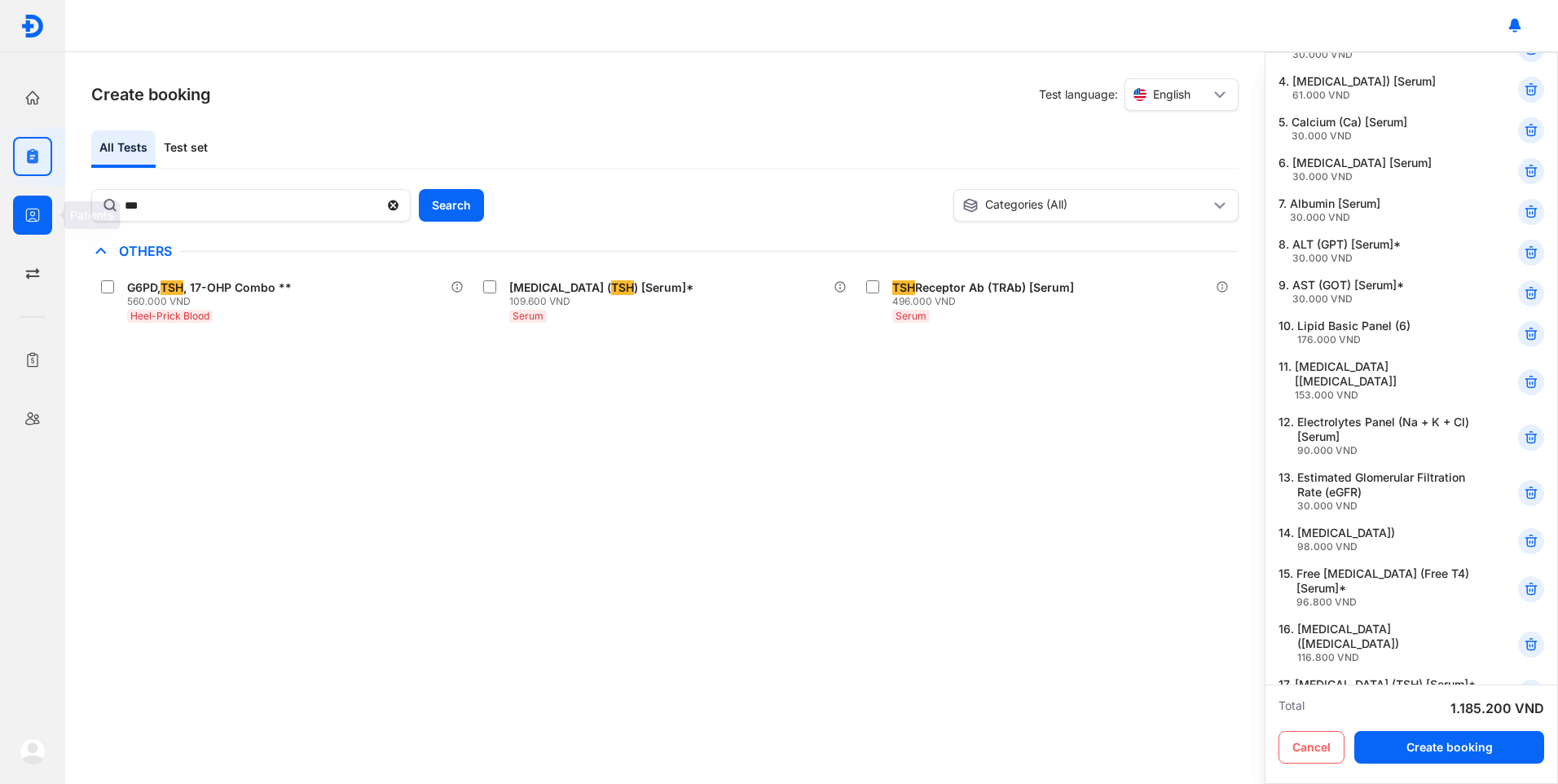
scroll to position [264, 0]
drag, startPoint x: 153, startPoint y: 206, endPoint x: 80, endPoint y: 210, distance: 73.1
click at [80, 210] on div "Create booking Test language: English All Tests Test set *** Search Categories …" at bounding box center [665, 417] width 1200 height 731
type input "*****"
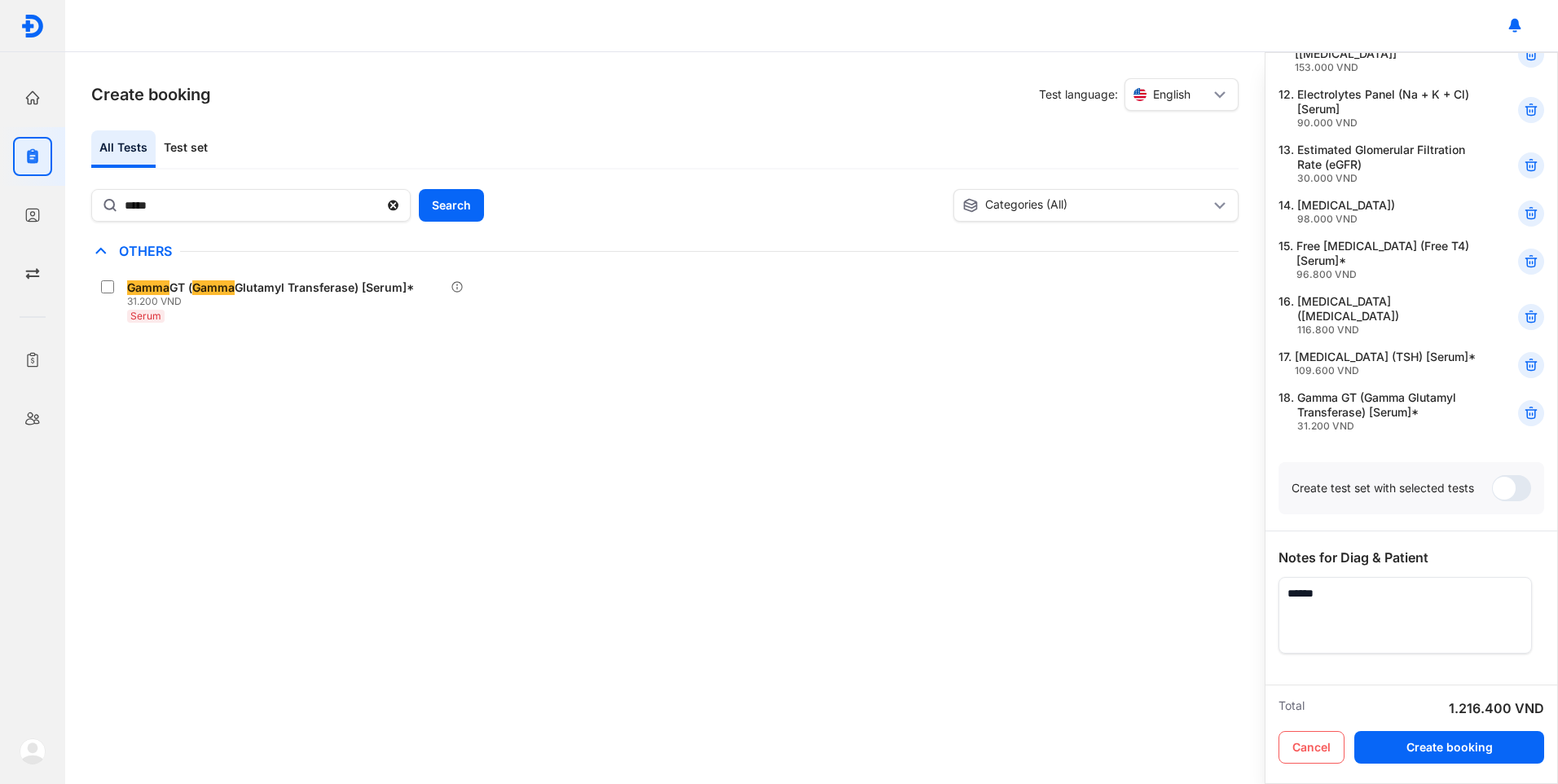
scroll to position [646, 0]
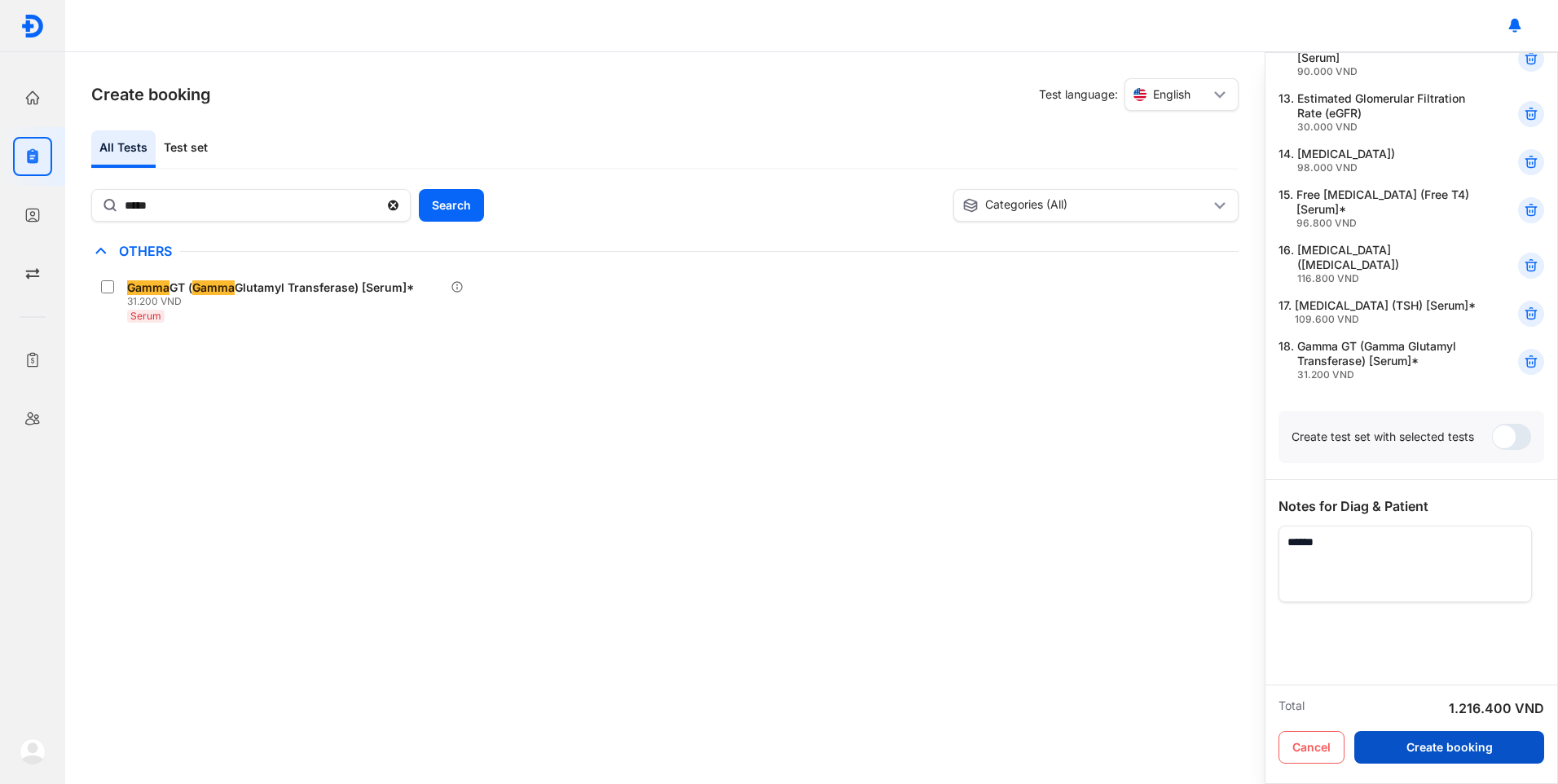
click at [1420, 741] on button "Create booking" at bounding box center [1449, 747] width 190 height 33
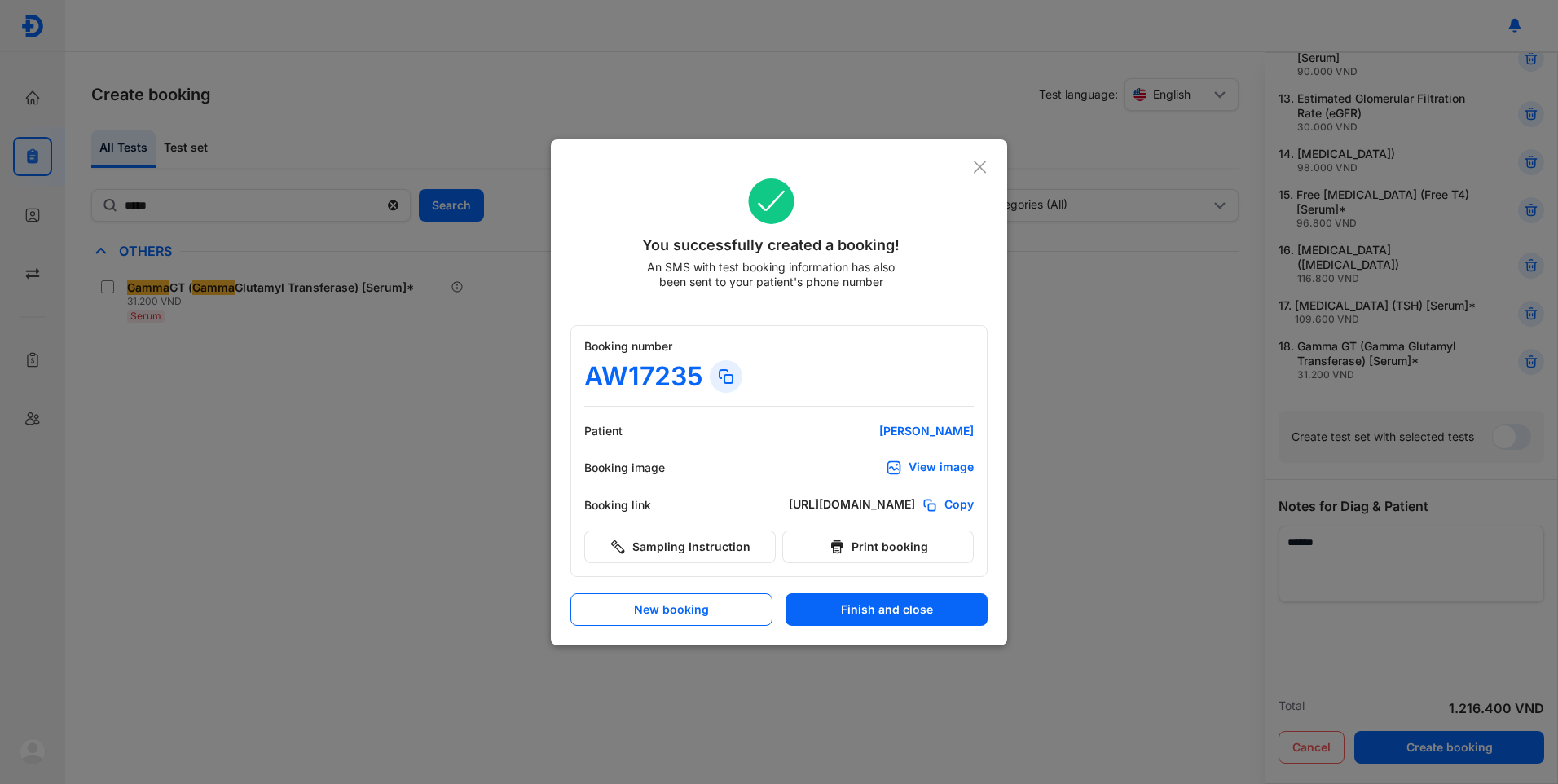
click at [946, 462] on div "View image" at bounding box center [941, 467] width 65 height 16
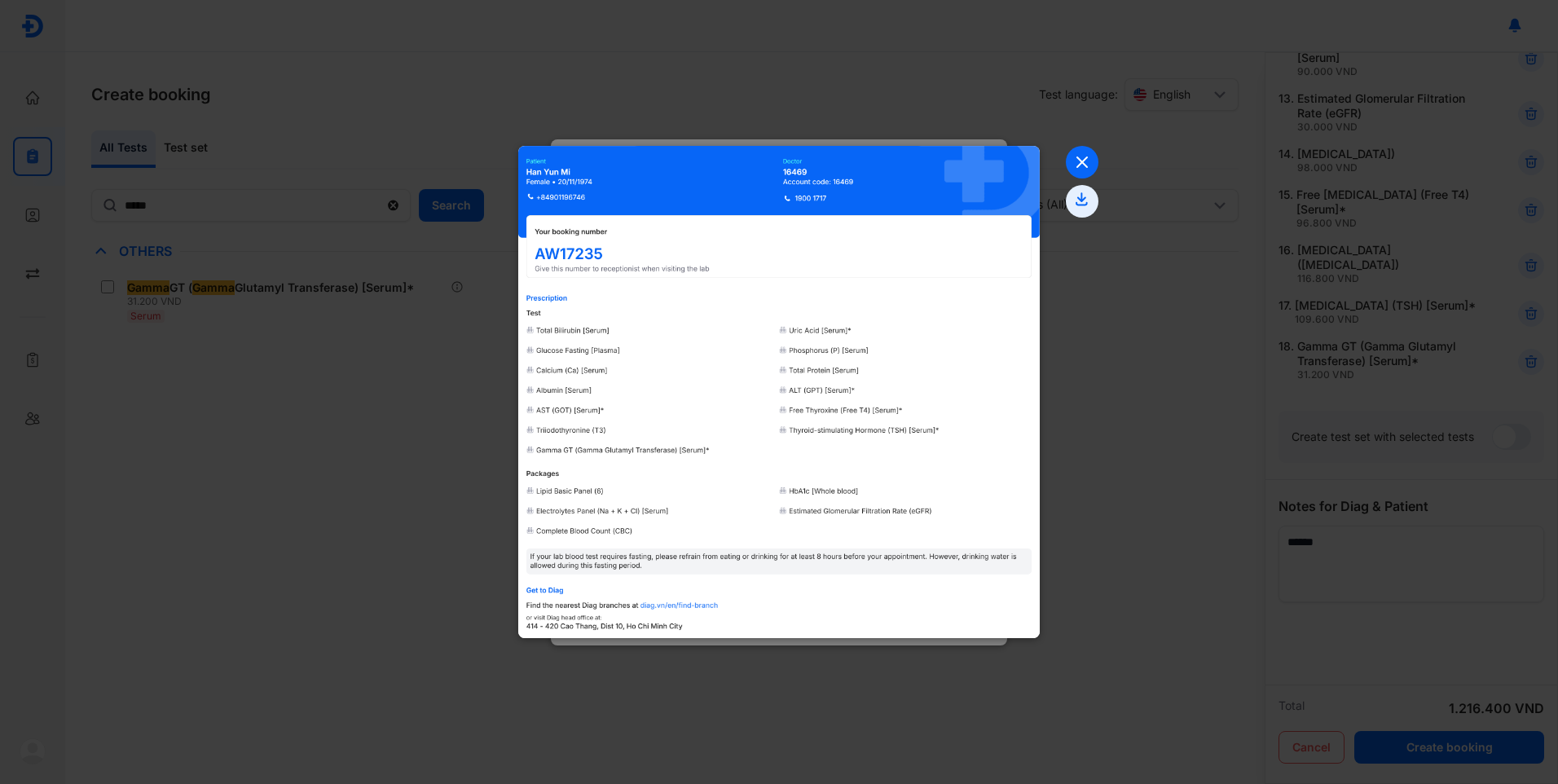
click at [1083, 163] on use at bounding box center [1082, 161] width 10 height 10
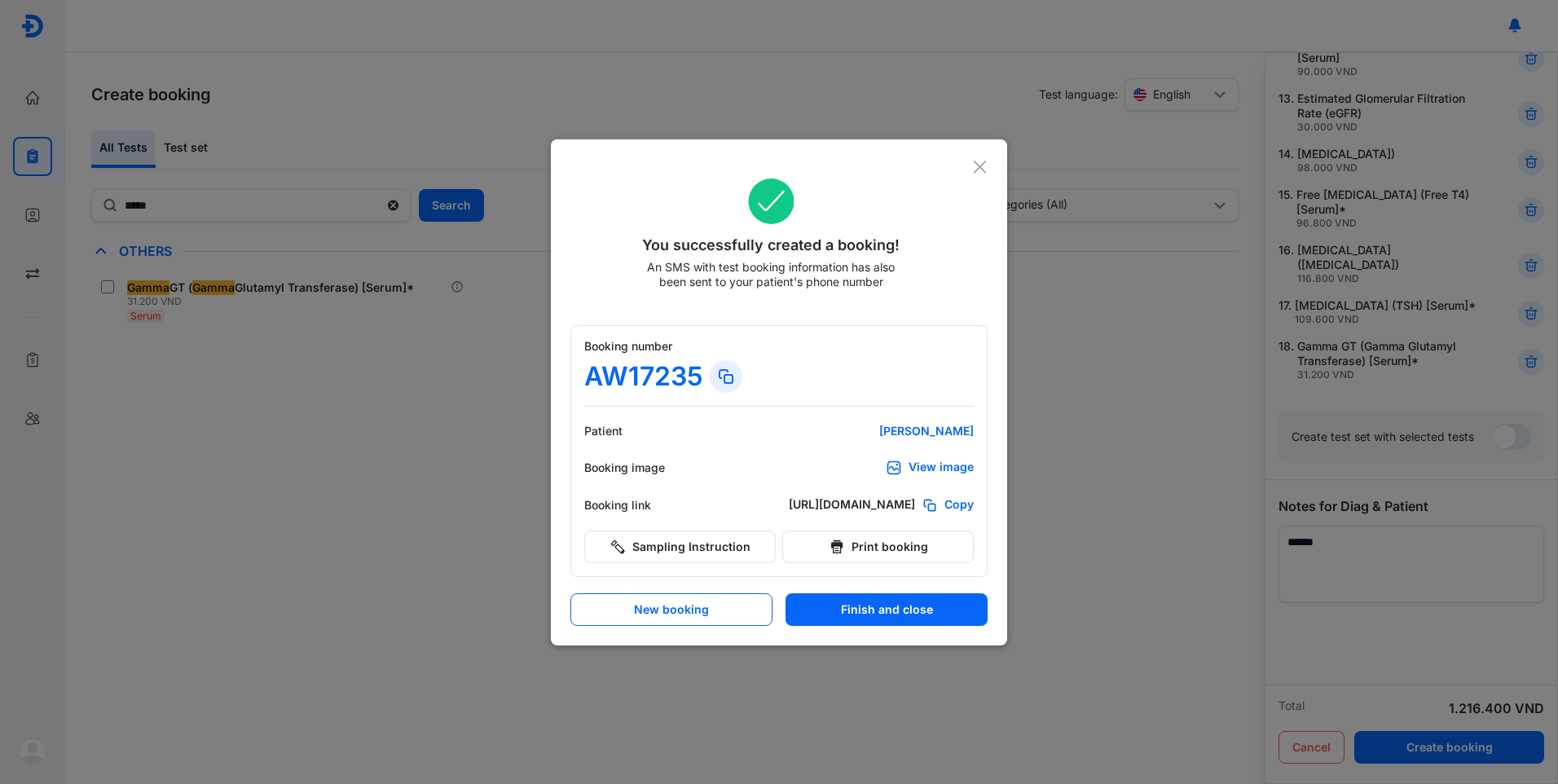
click at [867, 606] on button "Finish and close" at bounding box center [886, 609] width 202 height 33
